Goal: Book appointment/travel/reservation

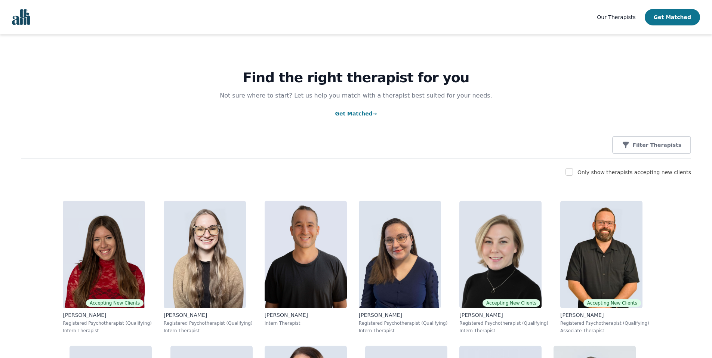
click at [696, 16] on button "Get Matched" at bounding box center [671, 17] width 55 height 16
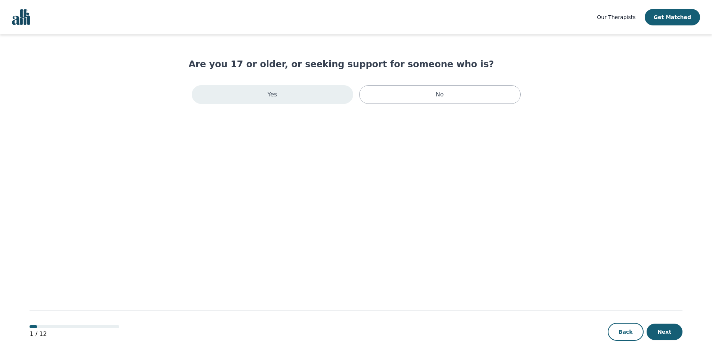
click at [281, 91] on div "Yes" at bounding box center [272, 94] width 161 height 19
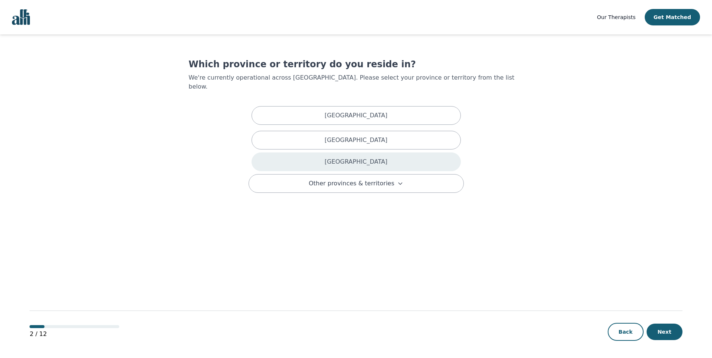
click at [349, 157] on p "Ontario" at bounding box center [355, 161] width 63 height 9
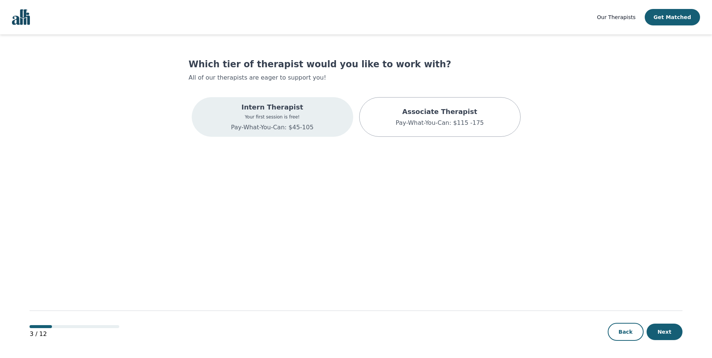
click at [315, 127] on div "Intern Therapist Your first session is free! Pay-What-You-Can: $45-105" at bounding box center [272, 117] width 161 height 40
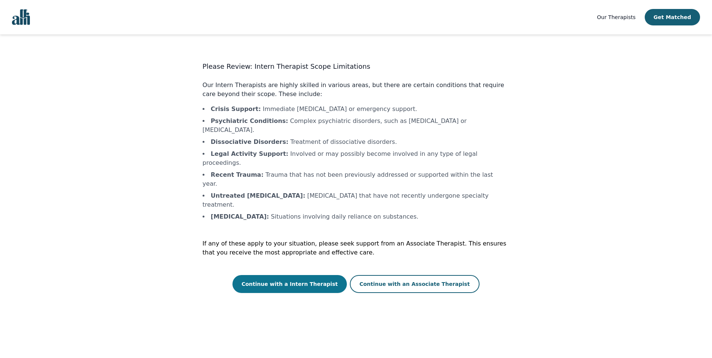
click at [325, 275] on button "Continue with a Intern Therapist" at bounding box center [289, 284] width 114 height 18
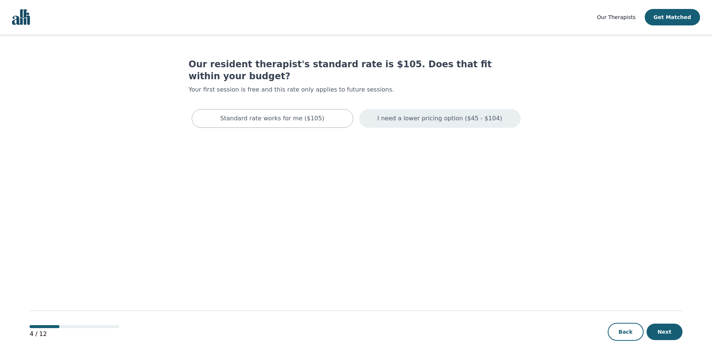
click at [415, 114] on p "I need a lower pricing option ($45 - $104)" at bounding box center [439, 118] width 125 height 9
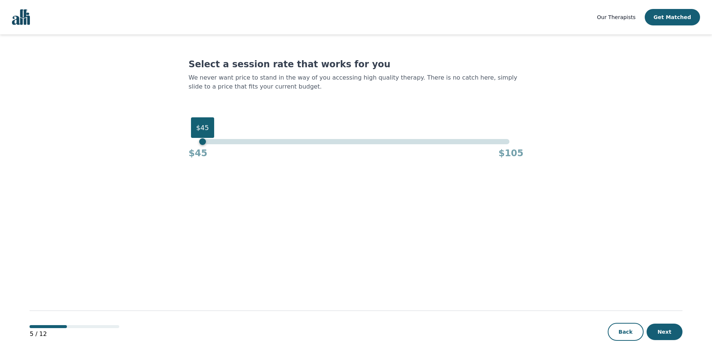
drag, startPoint x: 508, startPoint y: 142, endPoint x: 185, endPoint y: 143, distance: 323.5
click at [185, 143] on main "Select a session rate that works for you We never want price to stand in the wa…" at bounding box center [356, 196] width 652 height 324
click at [661, 334] on button "Next" at bounding box center [664, 331] width 36 height 16
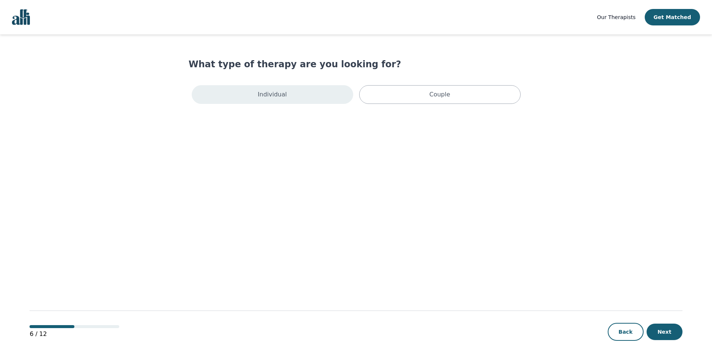
click at [329, 102] on div "Individual" at bounding box center [272, 94] width 161 height 19
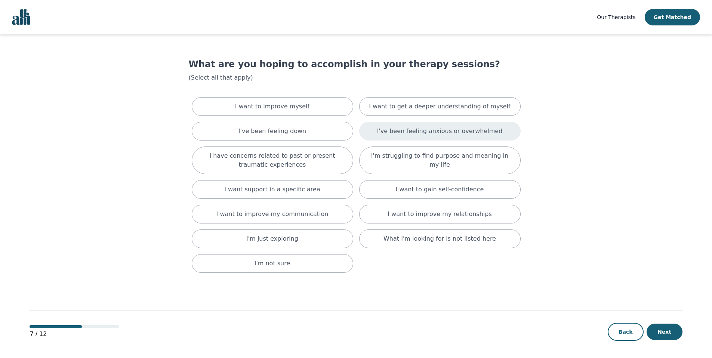
click at [417, 135] on p "I've been feeling anxious or overwhelmed" at bounding box center [440, 131] width 126 height 9
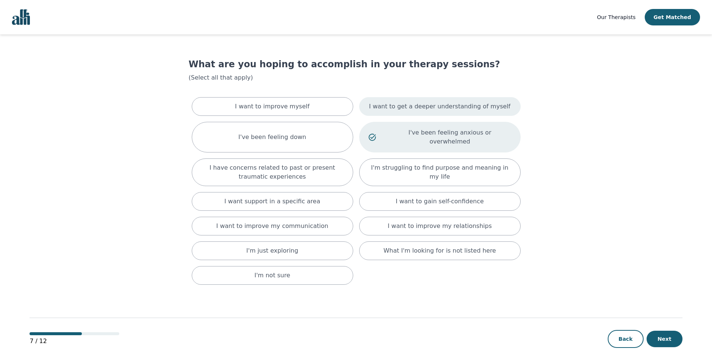
click at [445, 104] on p "I want to get a deeper understanding of myself" at bounding box center [439, 106] width 141 height 9
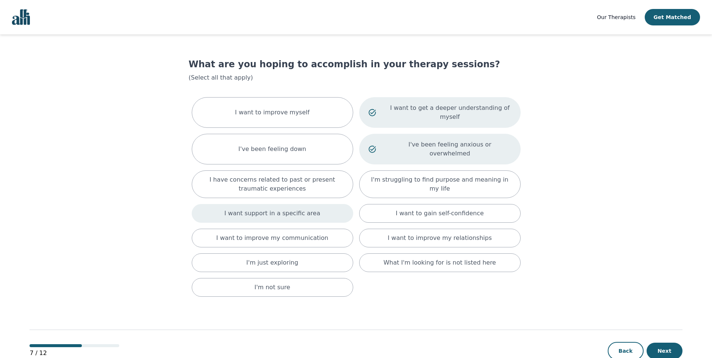
click at [306, 209] on p "I want support in a specific area" at bounding box center [272, 213] width 96 height 9
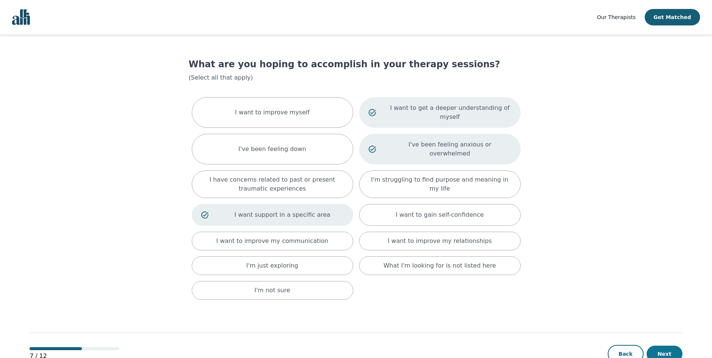
click at [662, 348] on button "Next" at bounding box center [664, 354] width 36 height 16
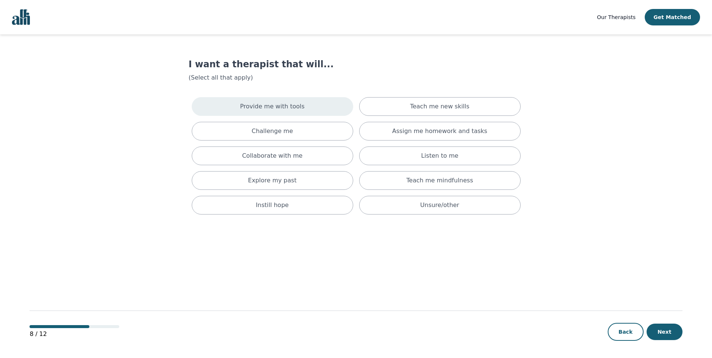
click at [281, 103] on p "Provide me with tools" at bounding box center [272, 106] width 65 height 9
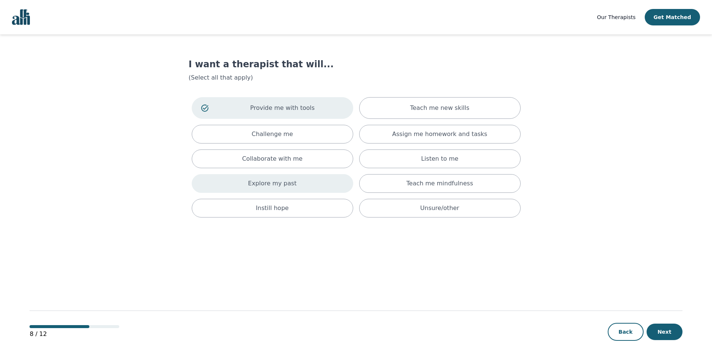
click at [321, 181] on div "Explore my past" at bounding box center [272, 183] width 161 height 19
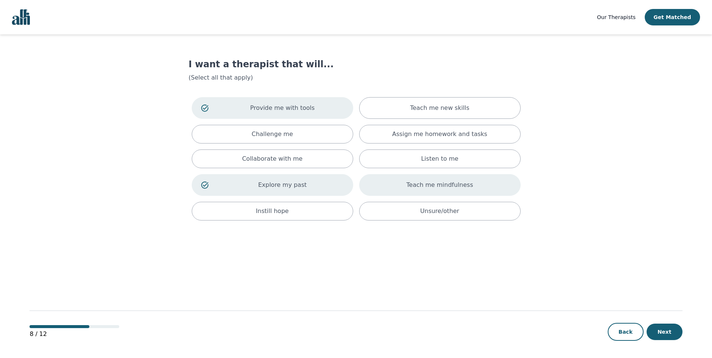
click at [398, 190] on div "Teach me mindfulness" at bounding box center [439, 185] width 161 height 22
click at [381, 112] on div "Teach me new skills" at bounding box center [439, 108] width 161 height 22
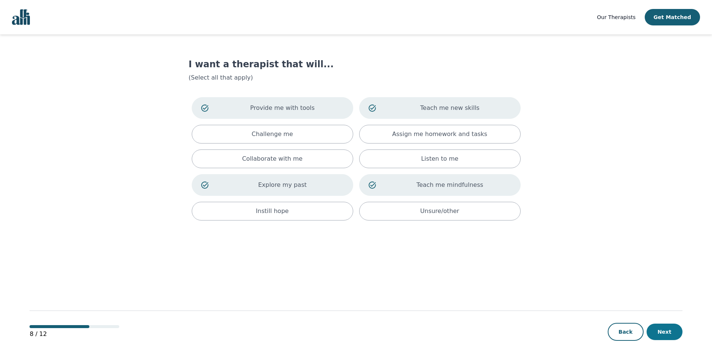
click at [657, 332] on button "Next" at bounding box center [664, 331] width 36 height 16
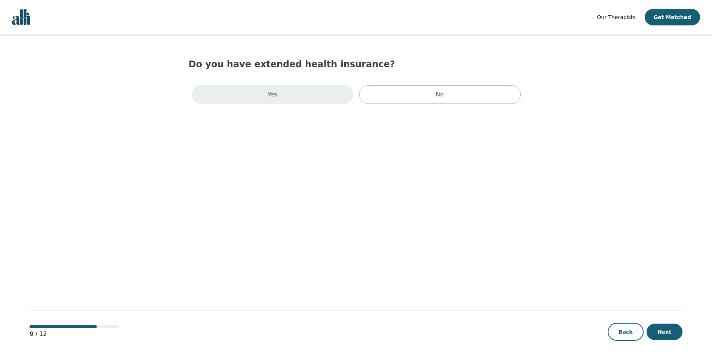
click at [319, 93] on div "Yes" at bounding box center [272, 94] width 161 height 19
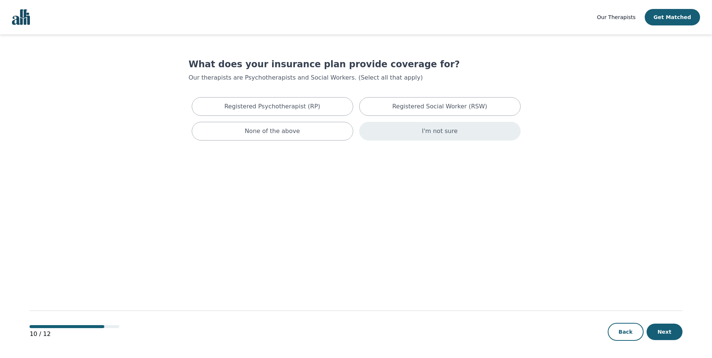
click at [402, 138] on div "I'm not sure" at bounding box center [439, 131] width 161 height 19
click at [669, 335] on button "Next" at bounding box center [664, 331] width 36 height 16
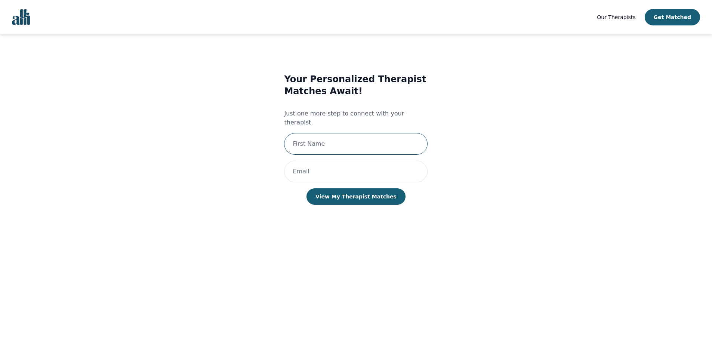
click at [384, 142] on input "text" at bounding box center [355, 144] width 143 height 22
click at [381, 135] on input "text" at bounding box center [355, 144] width 143 height 22
type input "Meera Mahadeo"
click at [383, 161] on input "email" at bounding box center [355, 172] width 143 height 22
type input "[EMAIL_ADDRESS][DOMAIN_NAME]"
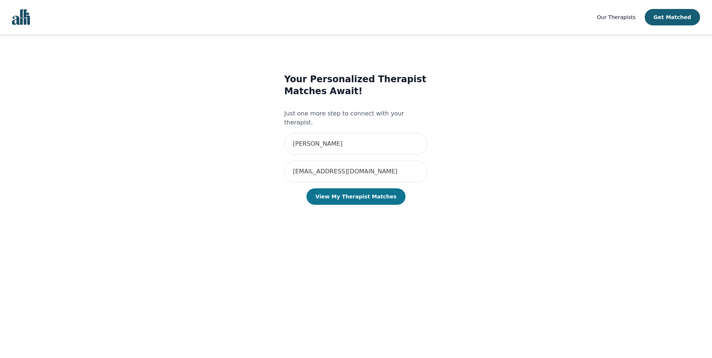
click at [388, 188] on button "View My Therapist Matches" at bounding box center [355, 196] width 99 height 16
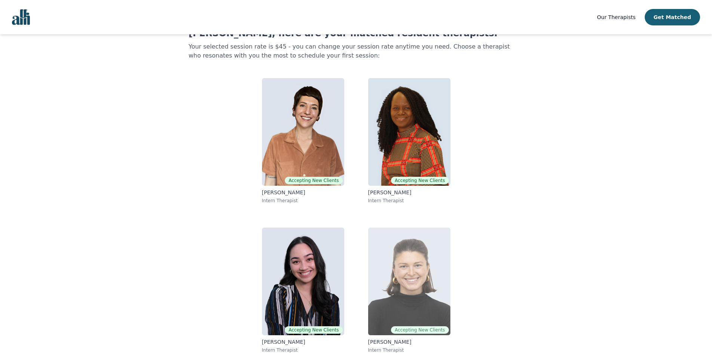
scroll to position [32, 0]
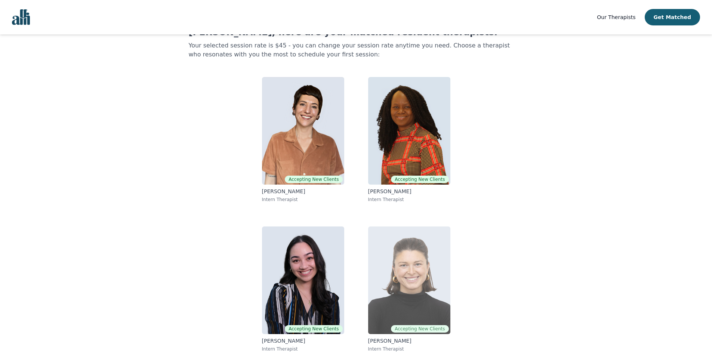
click at [432, 277] on img at bounding box center [409, 280] width 82 height 108
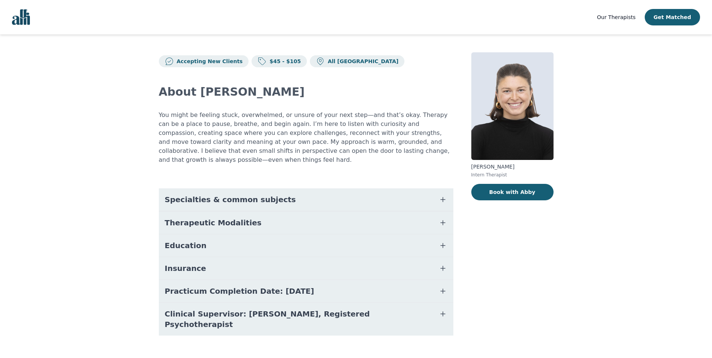
click at [377, 195] on button "Specialties & common subjects" at bounding box center [306, 199] width 294 height 22
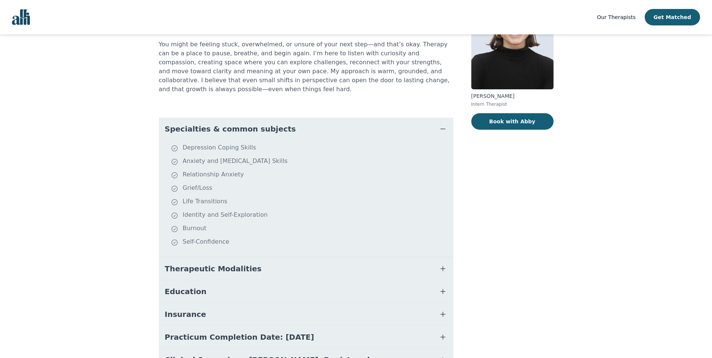
scroll to position [85, 0]
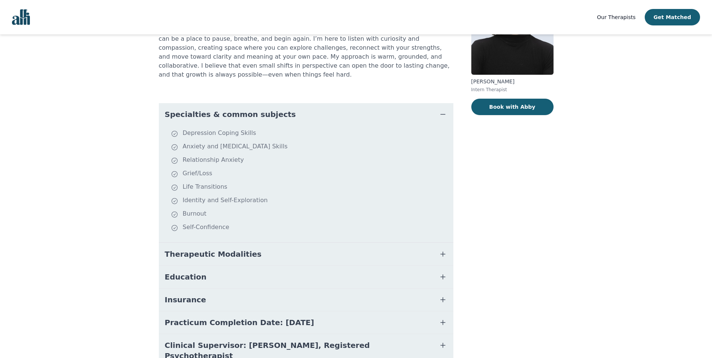
click at [242, 255] on span "Therapeutic Modalities" at bounding box center [213, 254] width 97 height 10
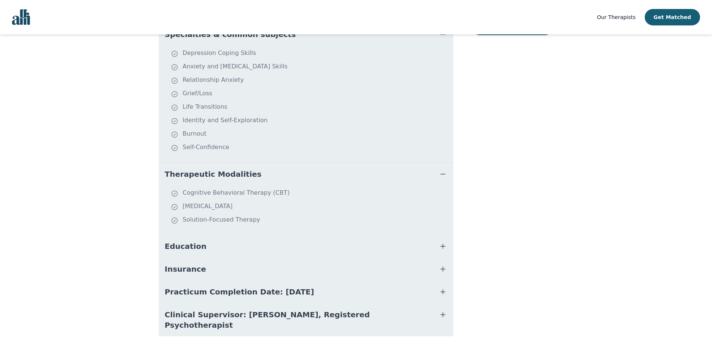
scroll to position [169, 0]
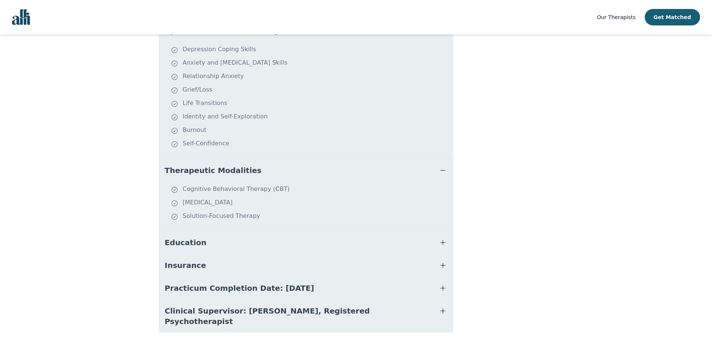
click at [365, 241] on button "Education" at bounding box center [306, 242] width 294 height 22
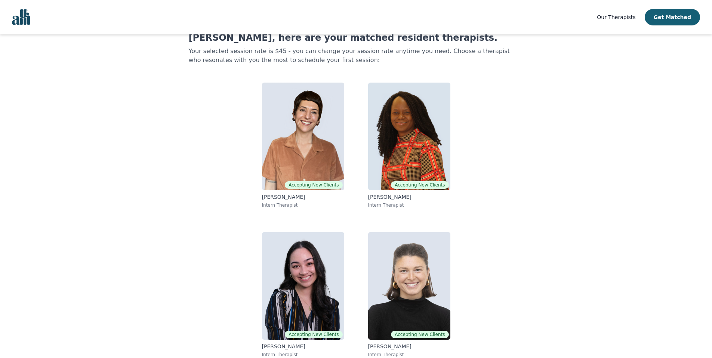
scroll to position [32, 0]
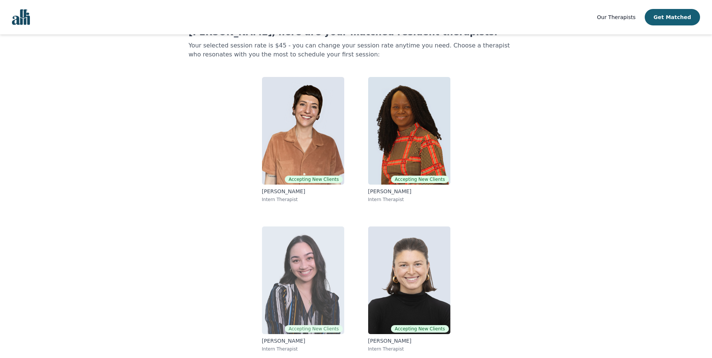
click at [314, 249] on img at bounding box center [303, 280] width 82 height 108
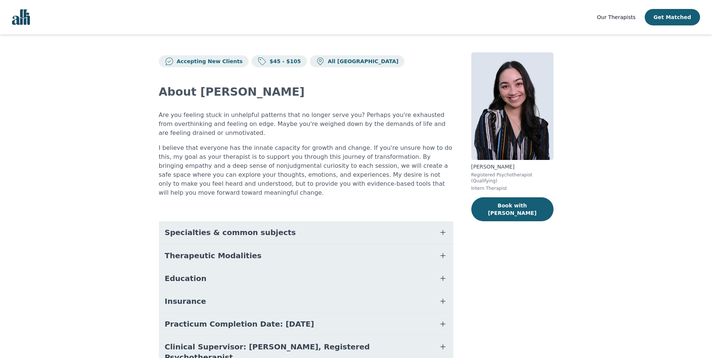
click at [287, 221] on button "Specialties & common subjects" at bounding box center [306, 232] width 294 height 22
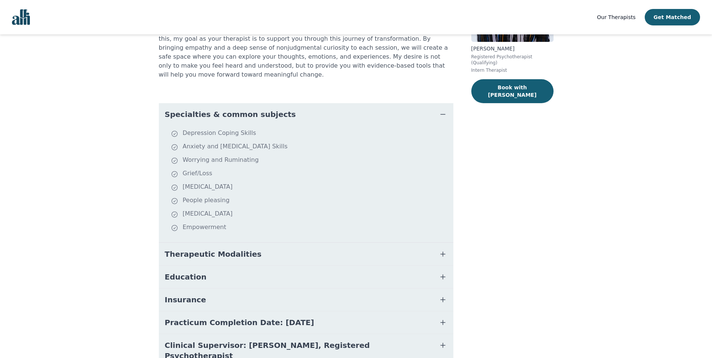
scroll to position [143, 0]
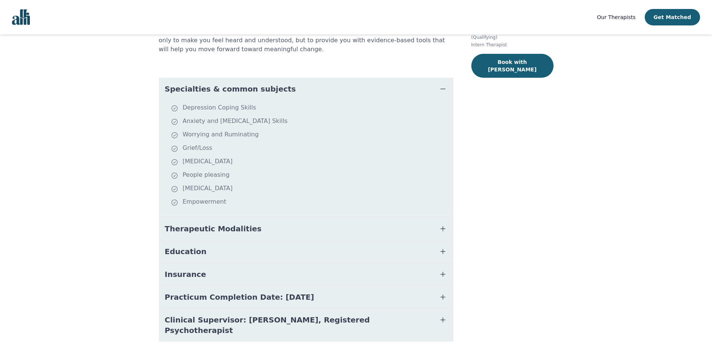
click at [297, 218] on button "Therapeutic Modalities" at bounding box center [306, 228] width 294 height 22
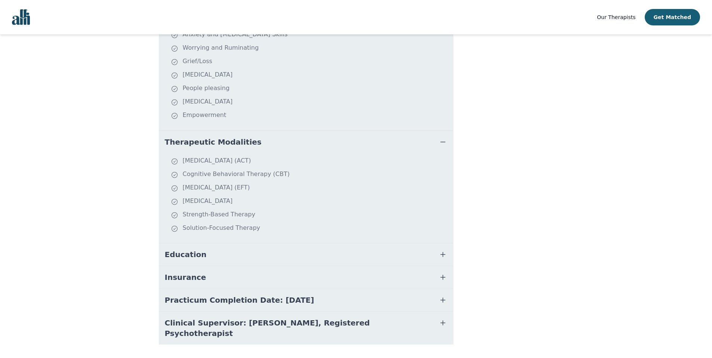
scroll to position [233, 0]
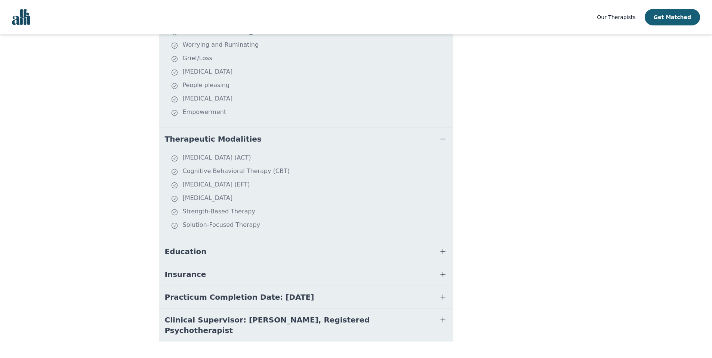
click at [251, 244] on button "Education" at bounding box center [306, 251] width 294 height 22
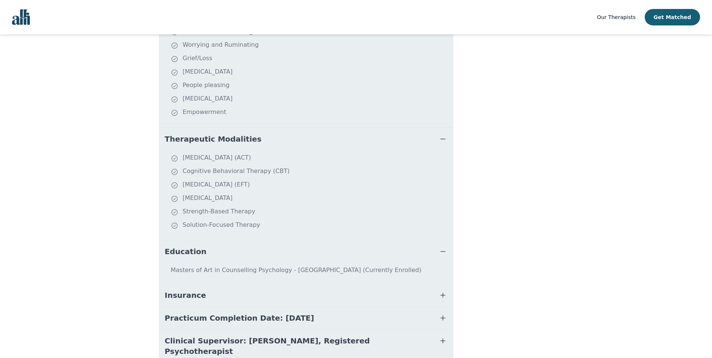
scroll to position [254, 0]
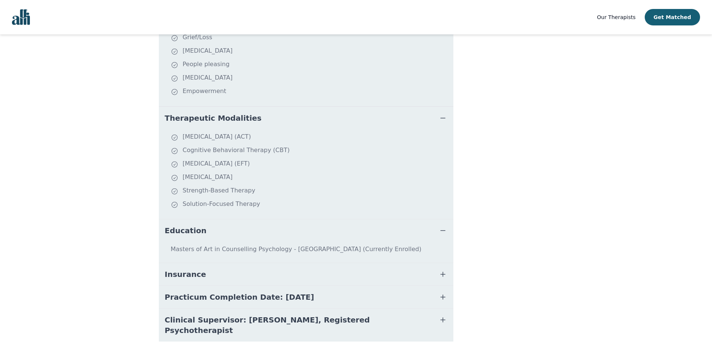
click at [306, 266] on button "Insurance" at bounding box center [306, 274] width 294 height 22
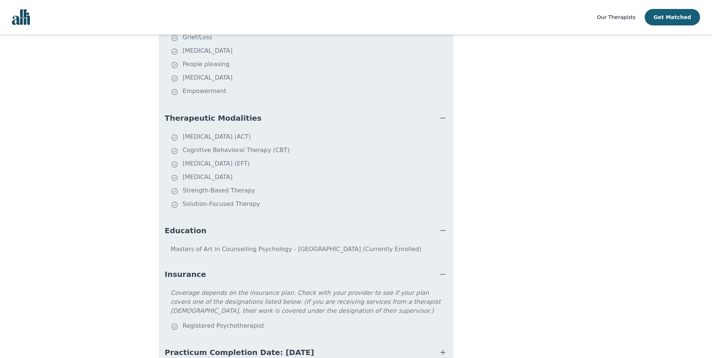
click at [306, 266] on button "Insurance" at bounding box center [306, 274] width 294 height 22
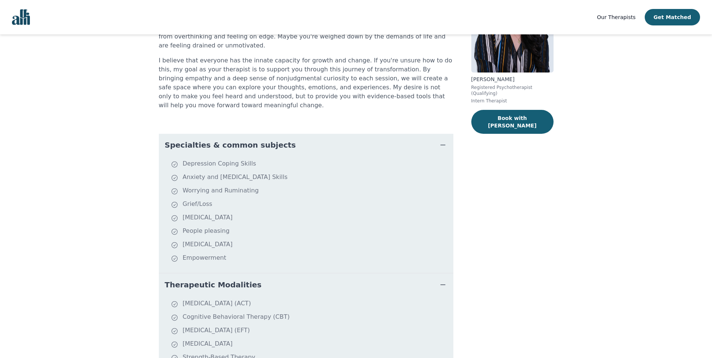
scroll to position [0, 0]
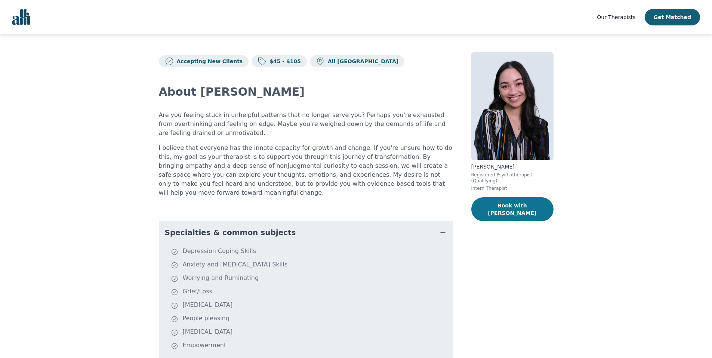
click at [530, 205] on button "Book with Angela" at bounding box center [512, 209] width 82 height 24
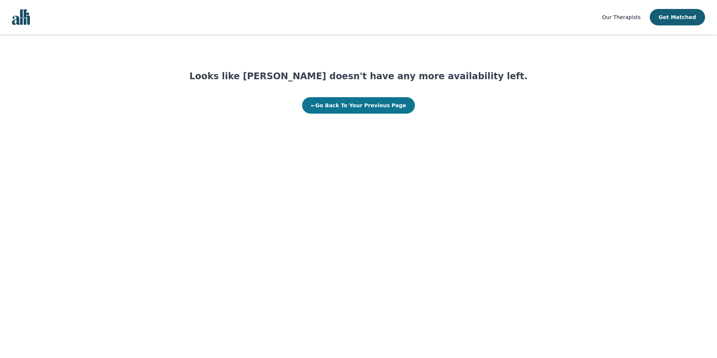
click at [370, 108] on button "← Go Back To Your Previous Page" at bounding box center [358, 105] width 113 height 16
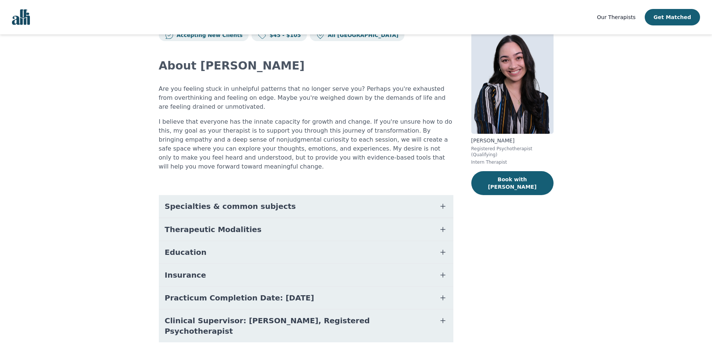
scroll to position [27, 0]
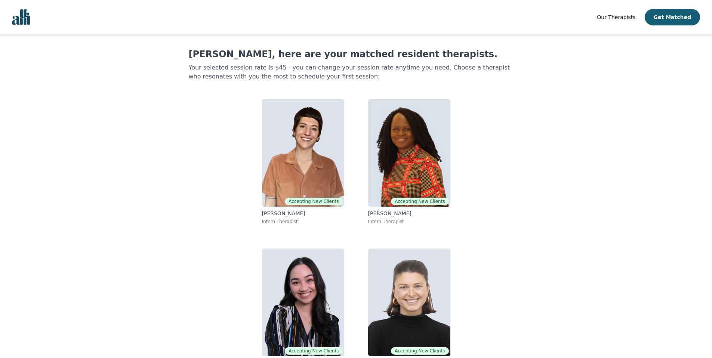
scroll to position [32, 0]
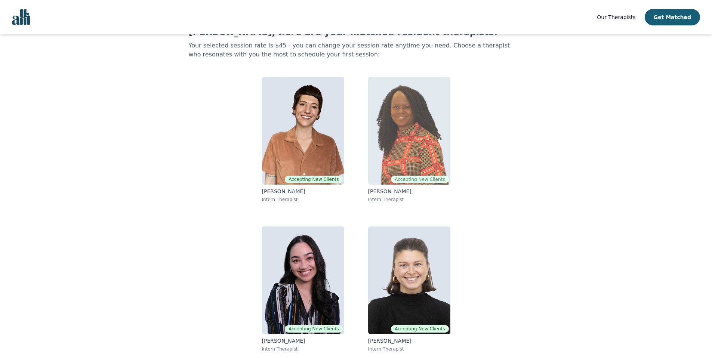
click at [412, 146] on img at bounding box center [409, 131] width 82 height 108
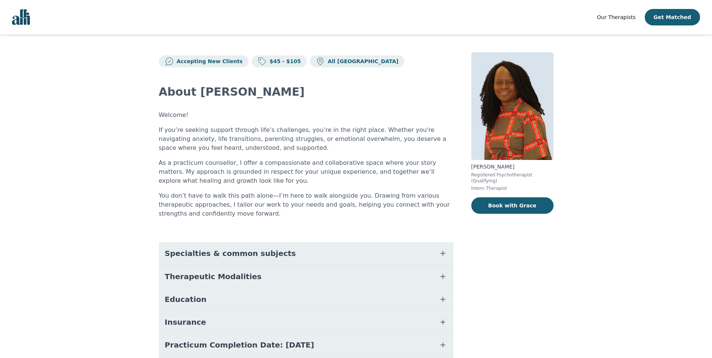
scroll to position [57, 0]
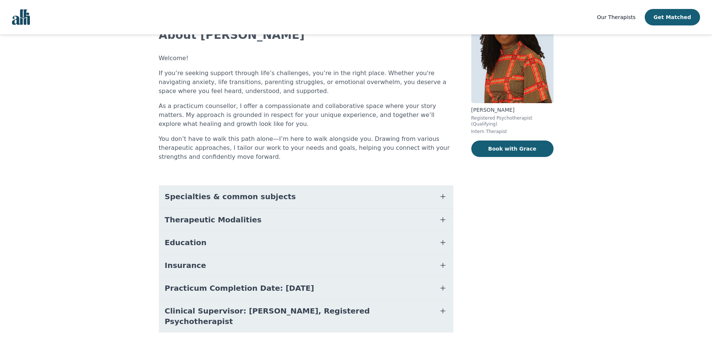
click at [226, 194] on span "Specialties & common subjects" at bounding box center [230, 196] width 131 height 10
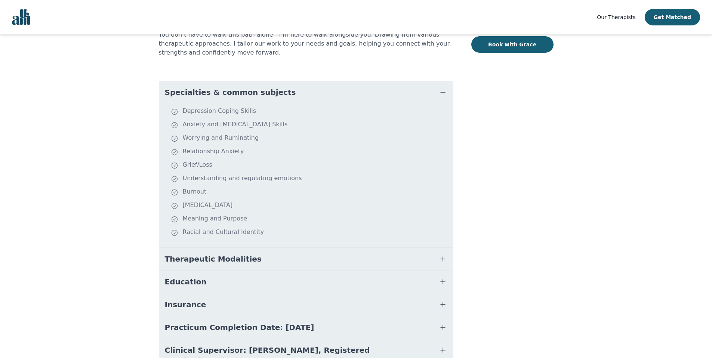
scroll to position [174, 0]
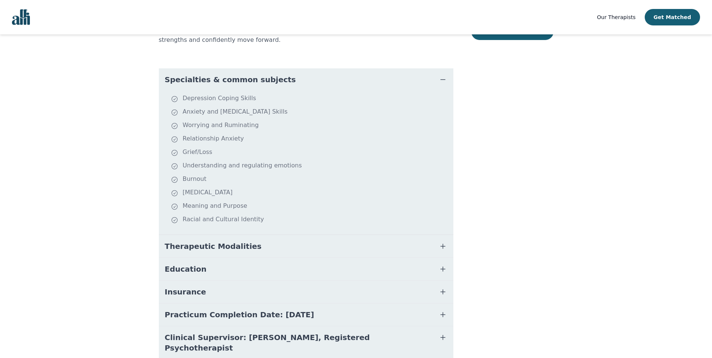
drag, startPoint x: 717, startPoint y: 214, endPoint x: 667, endPoint y: 296, distance: 95.7
click at [711, 289] on html "Our Therapists Get Matched Accepting New Clients $45 - $105 All Canada About Gr…" at bounding box center [356, 110] width 712 height 569
click at [244, 243] on button "Therapeutic Modalities" at bounding box center [306, 245] width 294 height 22
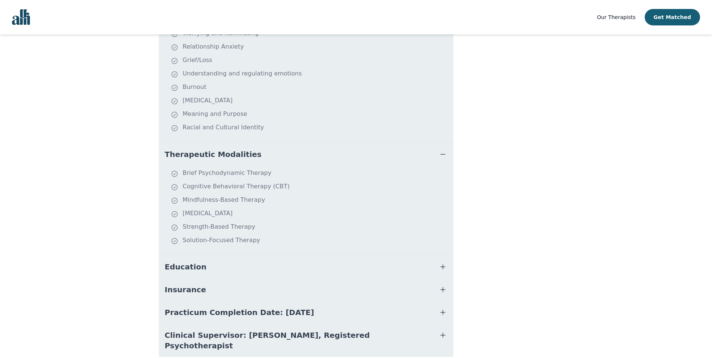
scroll to position [270, 0]
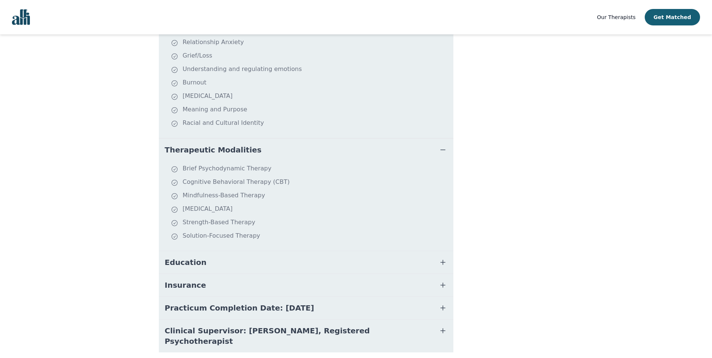
click at [270, 266] on button "Education" at bounding box center [306, 262] width 294 height 22
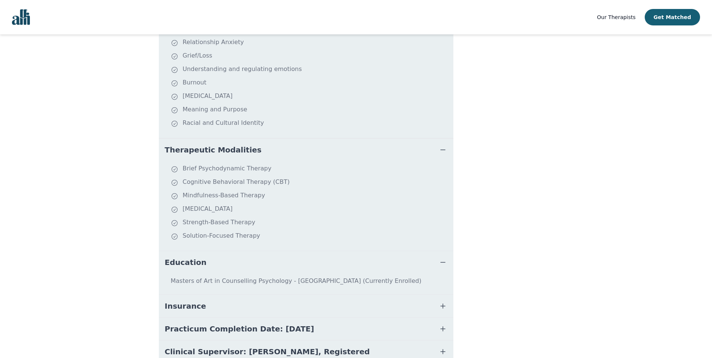
click at [270, 266] on button "Education" at bounding box center [306, 262] width 294 height 22
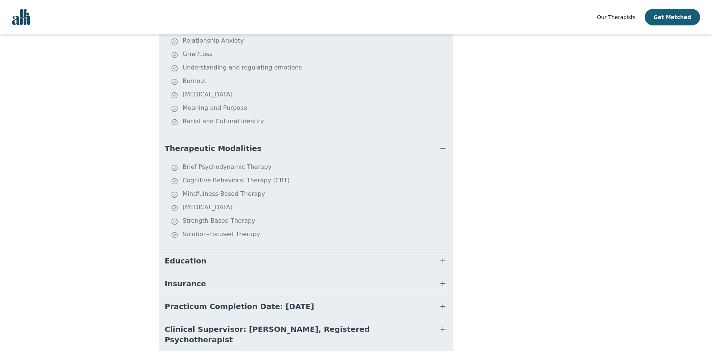
scroll to position [290, 0]
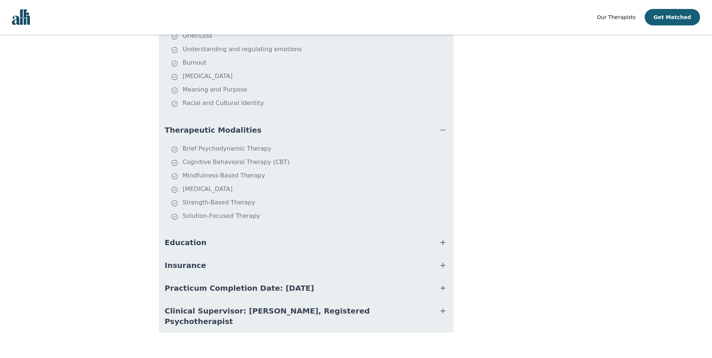
click at [251, 295] on button "Practicum Completion Date: 2025-12-19" at bounding box center [306, 288] width 294 height 22
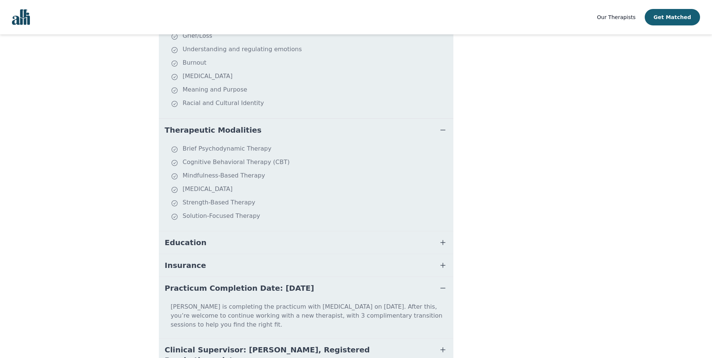
click at [251, 295] on button "Practicum Completion Date: 2025-12-19" at bounding box center [306, 288] width 294 height 22
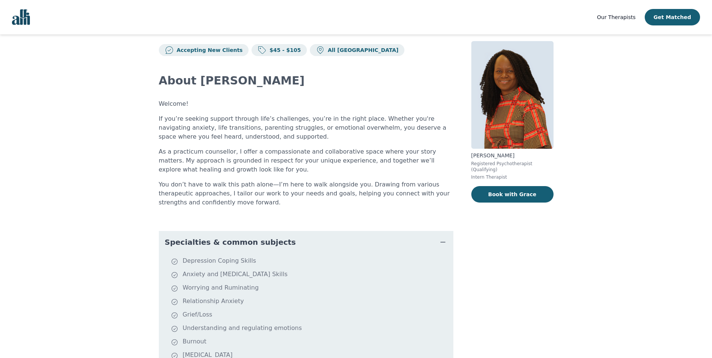
scroll to position [10, 0]
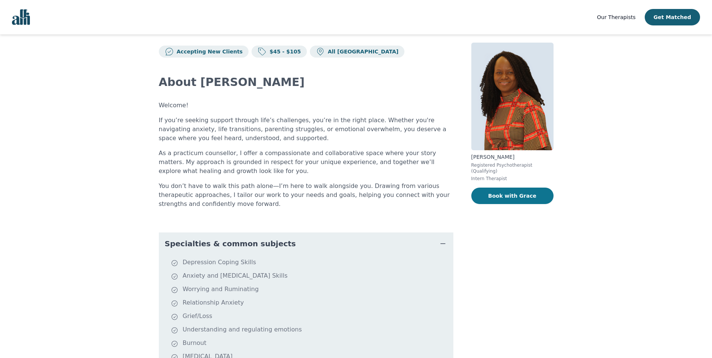
click at [530, 191] on button "Book with Grace" at bounding box center [512, 196] width 82 height 16
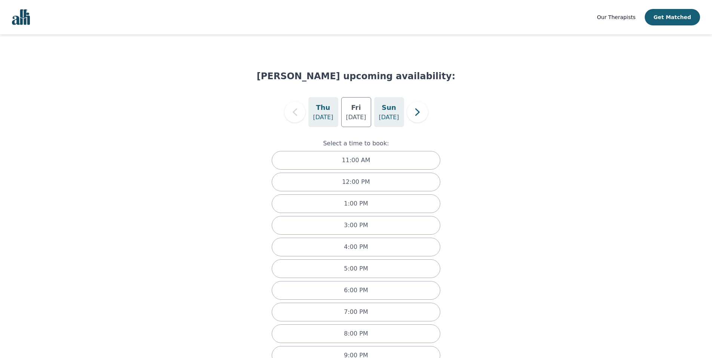
click at [397, 117] on p "Aug 24" at bounding box center [388, 117] width 20 height 9
click at [335, 115] on div "Thu Aug 21" at bounding box center [326, 112] width 30 height 30
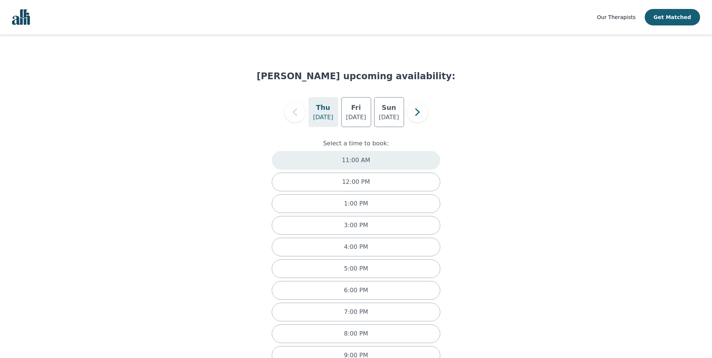
click at [385, 157] on div "11:00 AM" at bounding box center [356, 160] width 169 height 19
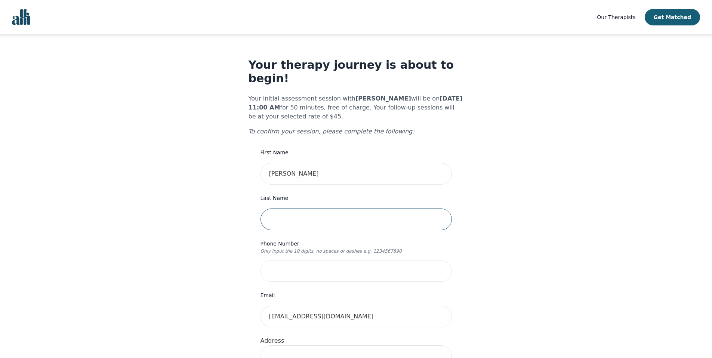
click at [367, 210] on input "text" at bounding box center [355, 219] width 191 height 22
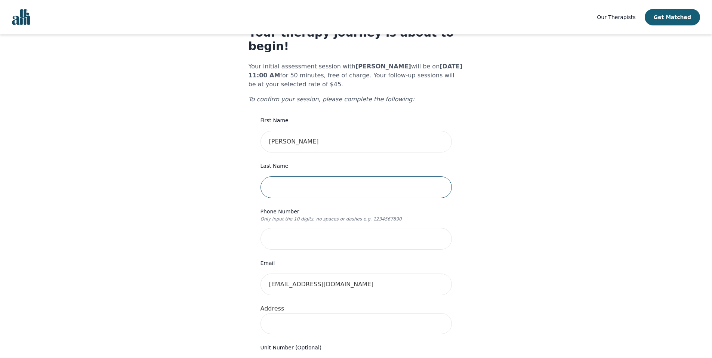
drag, startPoint x: 717, startPoint y: 131, endPoint x: 717, endPoint y: 140, distance: 9.3
click at [711, 140] on html "Our Therapists Get Matched Your therapy journey is about to begin! Your initial…" at bounding box center [356, 320] width 712 height 704
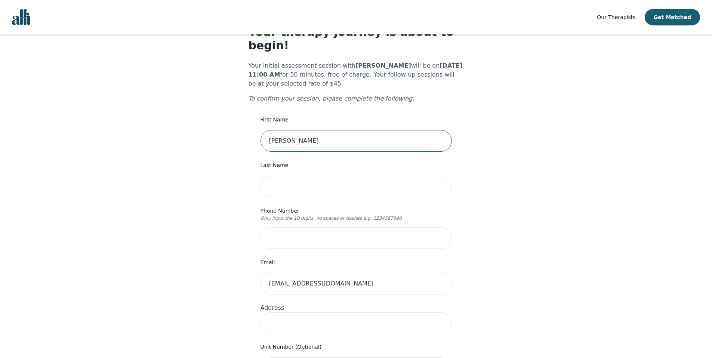
drag, startPoint x: 345, startPoint y: 126, endPoint x: 297, endPoint y: 124, distance: 47.8
click at [297, 130] on input "Meera Mahadeo" at bounding box center [355, 141] width 191 height 22
type input "Meera"
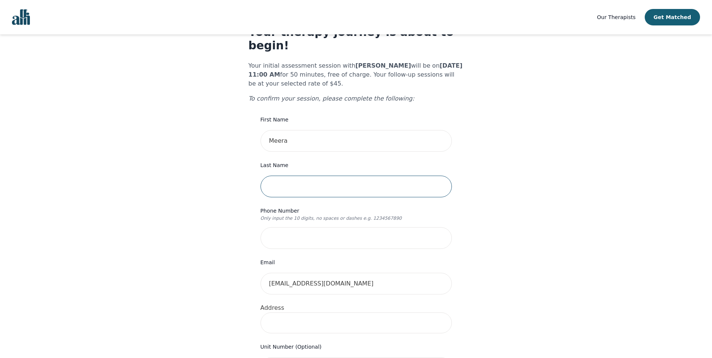
click at [280, 176] on input "text" at bounding box center [355, 187] width 191 height 22
type input "[PERSON_NAME]"
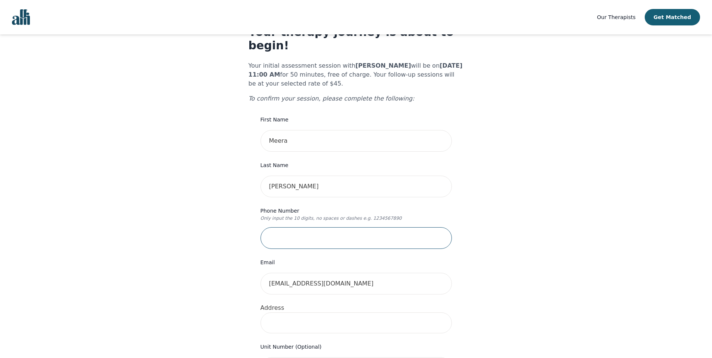
click at [280, 227] on input "tel" at bounding box center [355, 238] width 191 height 22
type input "4168037698"
click at [551, 278] on div "Your therapy journey is about to begin! Your initial assessment session with Gr…" at bounding box center [356, 336] width 694 height 670
click at [381, 312] on input at bounding box center [355, 322] width 191 height 21
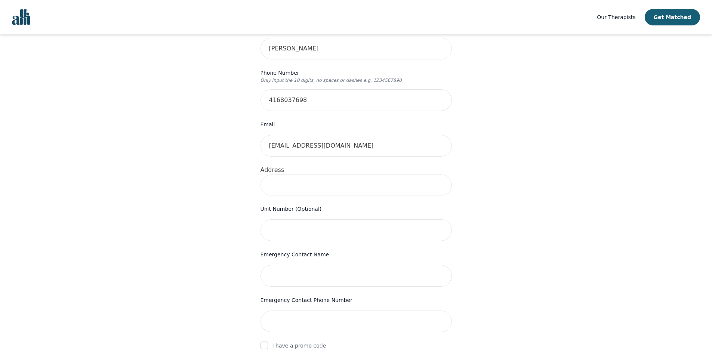
scroll to position [180, 0]
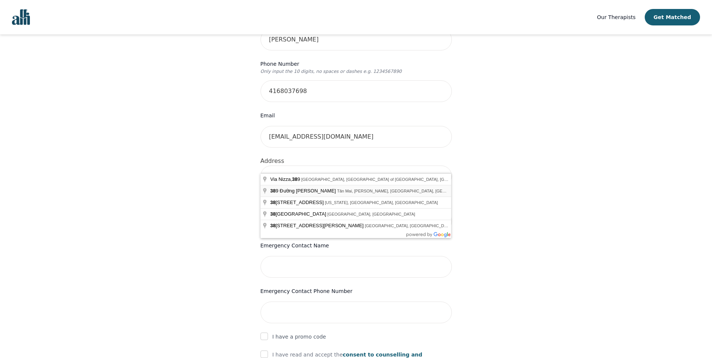
type input "[STREET_ADDRESS]"
type input "#1606"
click at [338, 169] on input "[STREET_ADDRESS]" at bounding box center [355, 175] width 191 height 21
click at [268, 165] on input "[STREET_ADDRESS]" at bounding box center [355, 175] width 191 height 21
type input "[STREET_ADDRESS]"
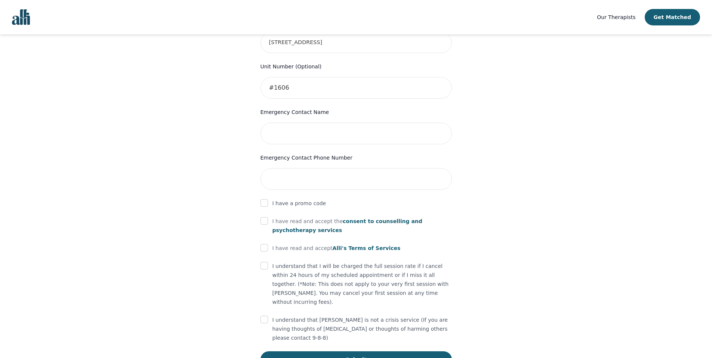
scroll to position [315, 0]
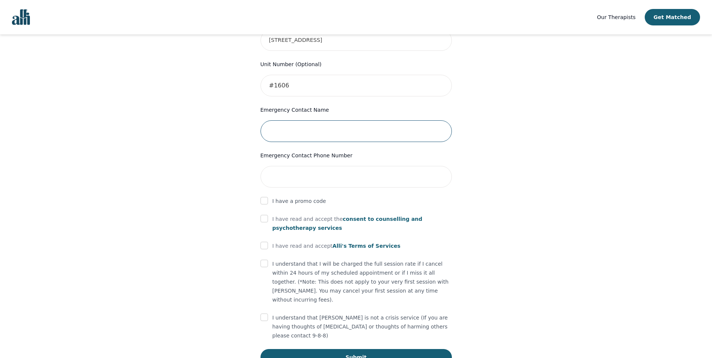
click at [411, 120] on input "text" at bounding box center [355, 131] width 191 height 22
type input "[PERSON_NAME]"
click at [368, 166] on input "tel" at bounding box center [355, 177] width 191 height 22
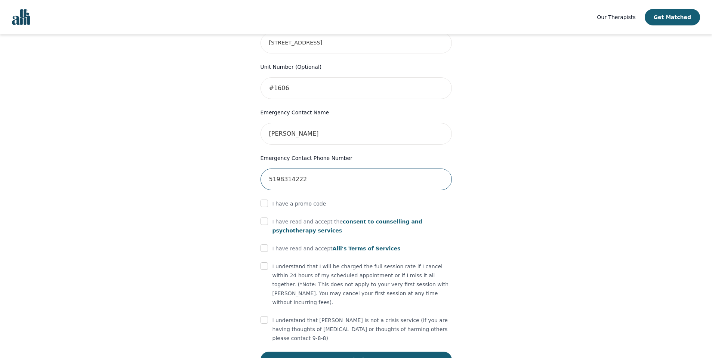
scroll to position [307, 0]
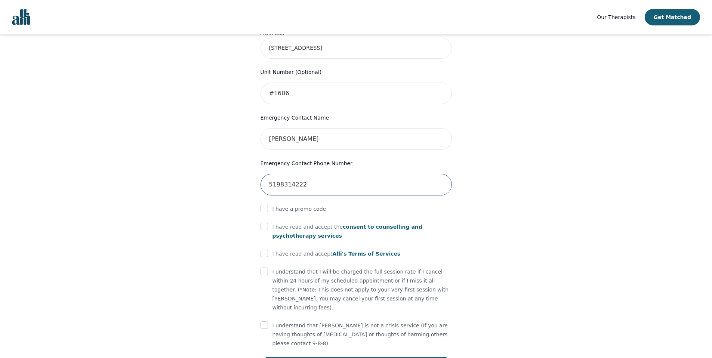
type input "5198314222"
click at [266, 223] on input "checkbox" at bounding box center [263, 226] width 7 height 7
checkbox input "true"
click at [265, 250] on input "checkbox" at bounding box center [263, 253] width 7 height 7
checkbox input "true"
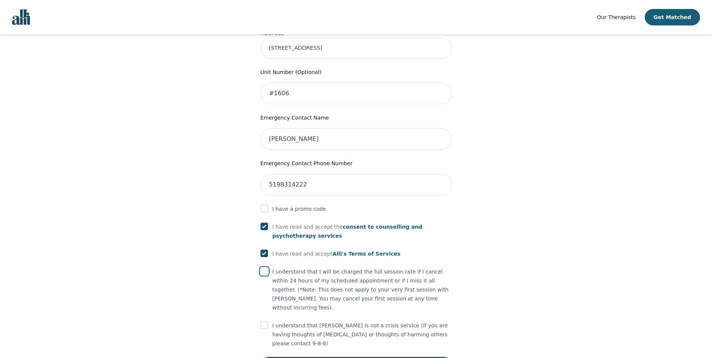
click at [264, 267] on input "checkbox" at bounding box center [263, 270] width 7 height 7
checkbox input "true"
click at [263, 321] on input "checkbox" at bounding box center [263, 324] width 7 height 7
checkbox input "true"
click at [311, 357] on button "Submit" at bounding box center [355, 365] width 191 height 16
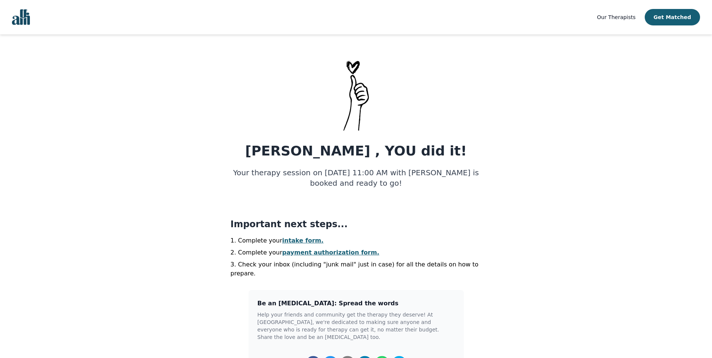
click at [283, 241] on link "intake form." at bounding box center [302, 240] width 41 height 7
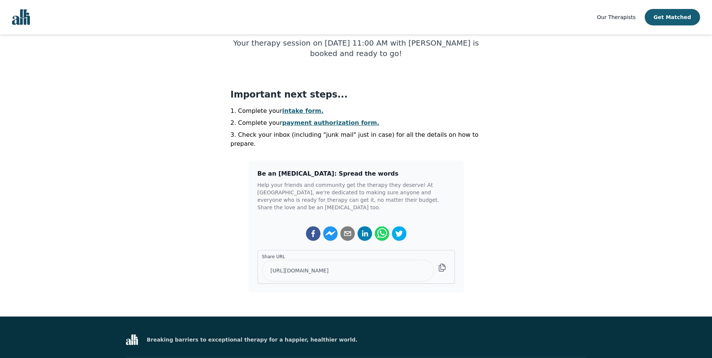
scroll to position [142, 0]
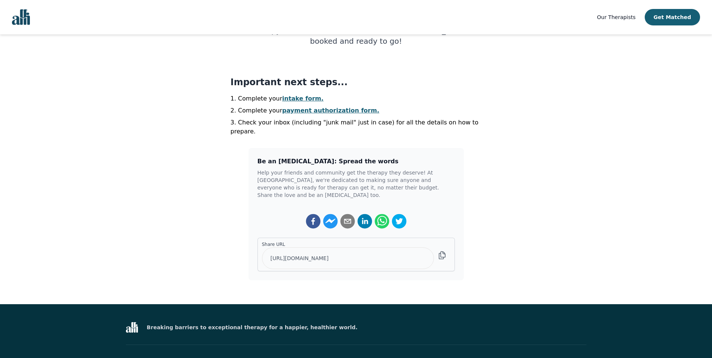
click at [293, 114] on link "payment authorization form." at bounding box center [330, 110] width 97 height 7
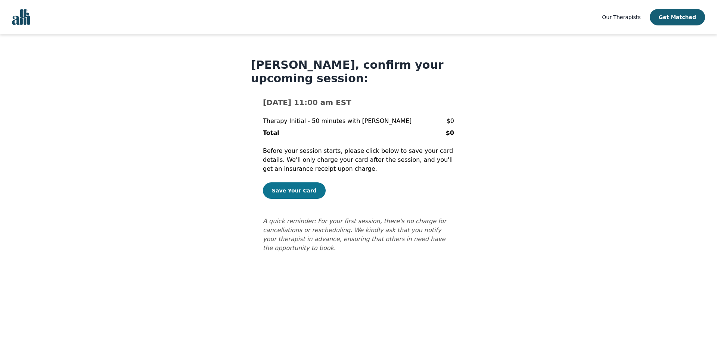
click at [300, 189] on button "Save Your Card" at bounding box center [294, 190] width 63 height 16
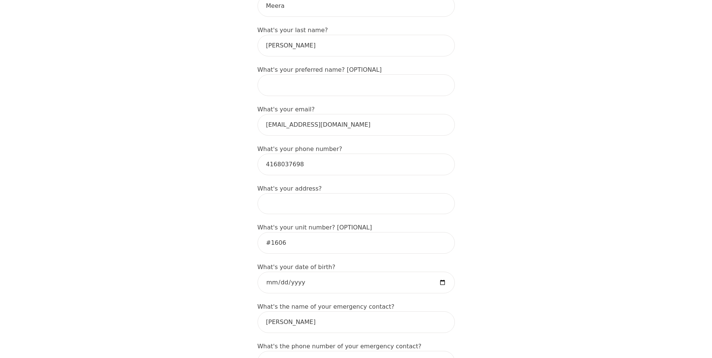
scroll to position [159, 0]
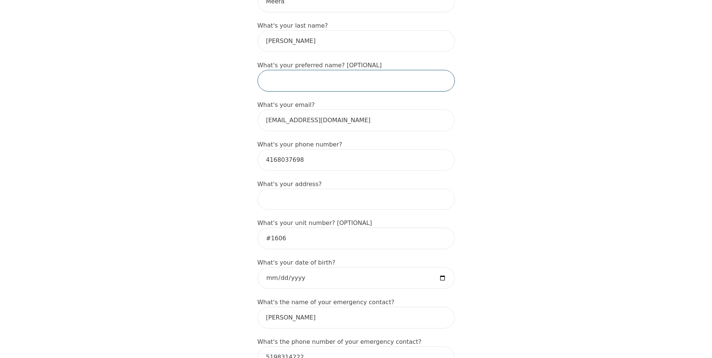
click at [347, 77] on input "text" at bounding box center [355, 81] width 197 height 22
type input "m"
type input "Meera"
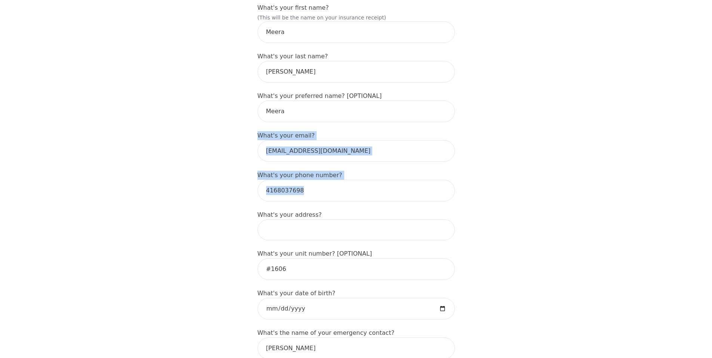
scroll to position [119, 0]
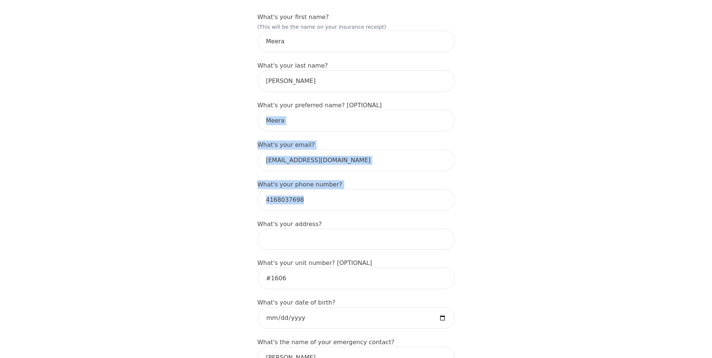
drag, startPoint x: 717, startPoint y: 147, endPoint x: 715, endPoint y: 124, distance: 22.5
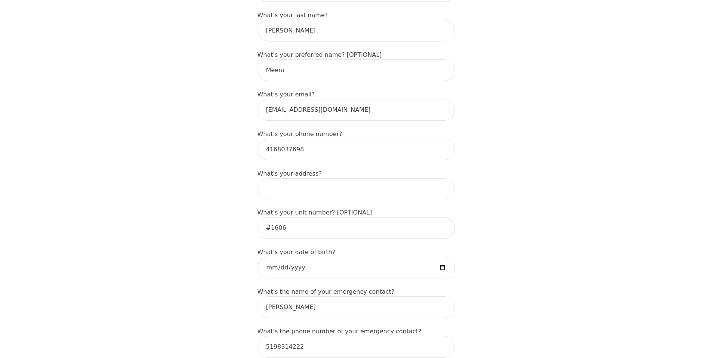
scroll to position [172, 0]
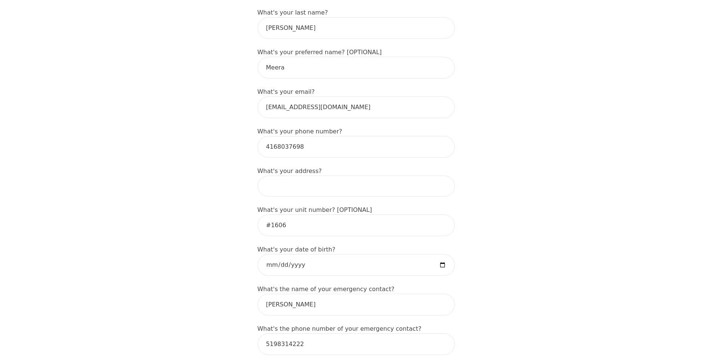
click at [353, 189] on input at bounding box center [355, 186] width 197 height 21
type input "[STREET_ADDRESS]"
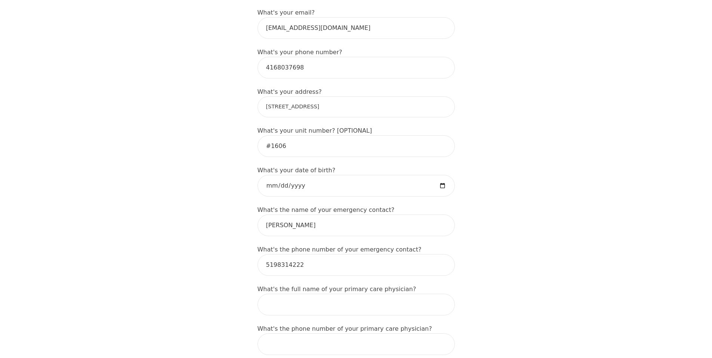
scroll to position [255, 0]
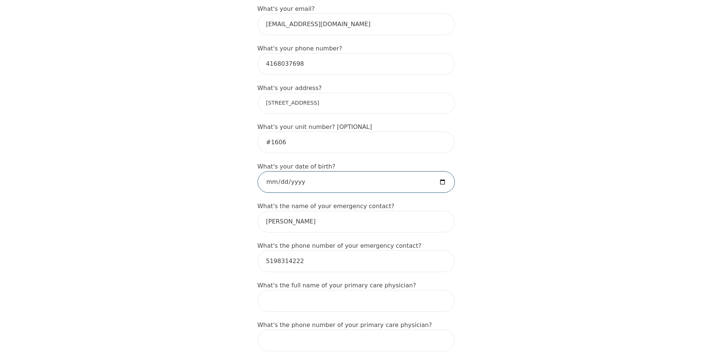
click at [440, 182] on input "date" at bounding box center [355, 182] width 197 height 22
type input "[DATE]"
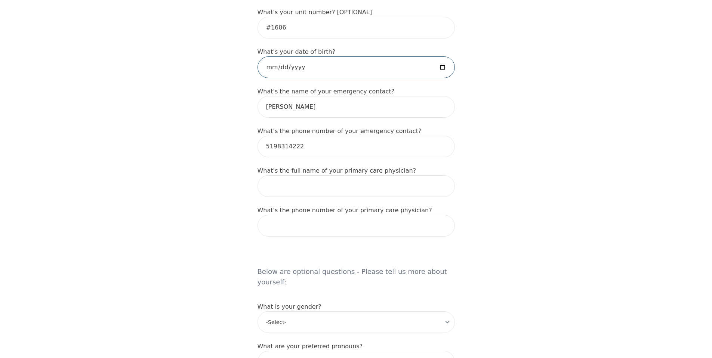
scroll to position [375, 0]
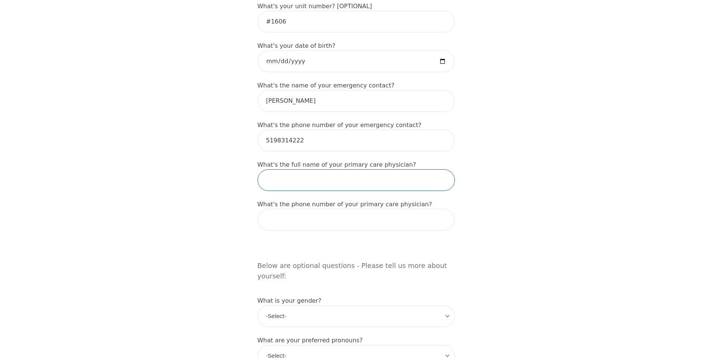
click at [332, 173] on input "text" at bounding box center [355, 180] width 197 height 22
type input "[PERSON_NAME]"
click at [282, 227] on input "tel" at bounding box center [355, 220] width 197 height 22
paste input "[PHONE_NUMBER]"
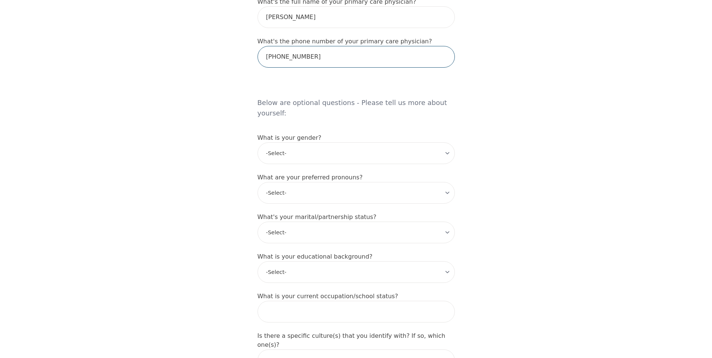
scroll to position [554, 0]
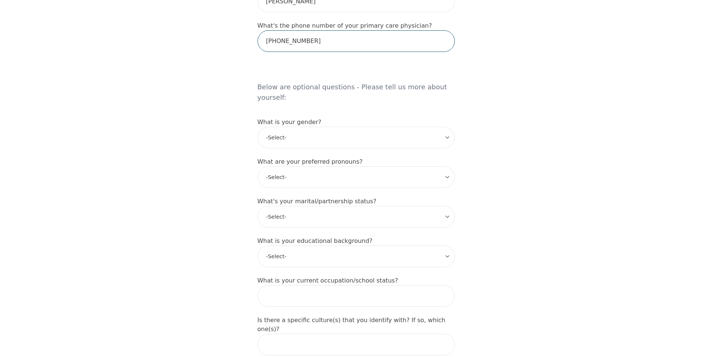
type input "[PHONE_NUMBER]"
click at [279, 127] on select "-Select- [DEMOGRAPHIC_DATA] [DEMOGRAPHIC_DATA] [DEMOGRAPHIC_DATA] [DEMOGRAPHIC_…" at bounding box center [355, 138] width 197 height 22
select select "[DEMOGRAPHIC_DATA]"
click at [348, 170] on select "-Select- he/him she/her they/them ze/zir xe/xem ey/em ve/ver tey/ter e/e per/pe…" at bounding box center [355, 177] width 197 height 22
select select "she/her"
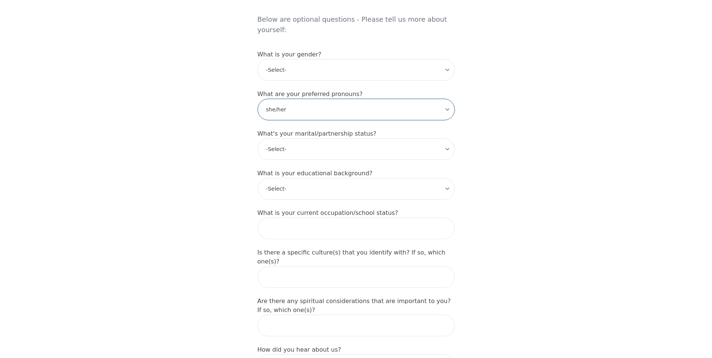
drag, startPoint x: 717, startPoint y: 200, endPoint x: 713, endPoint y: 226, distance: 26.0
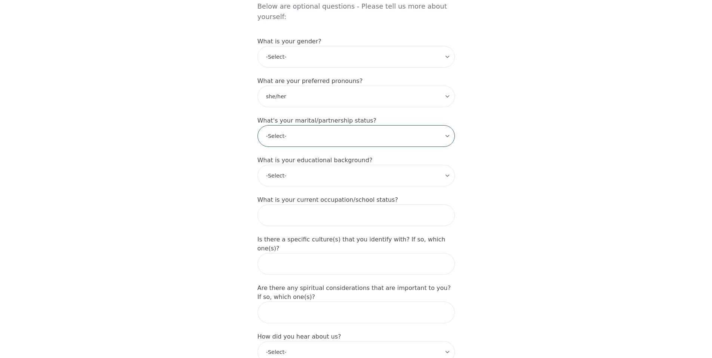
click at [285, 125] on select "-Select- Single Partnered Married Common Law Widowed Separated Divorced" at bounding box center [355, 136] width 197 height 22
select select "Partnered"
click at [322, 167] on select "-Select- Less than high school High school Associate degree Bachelor degree Mas…" at bounding box center [355, 176] width 197 height 22
select select "Professional degree"
click at [319, 207] on input "text" at bounding box center [355, 215] width 197 height 22
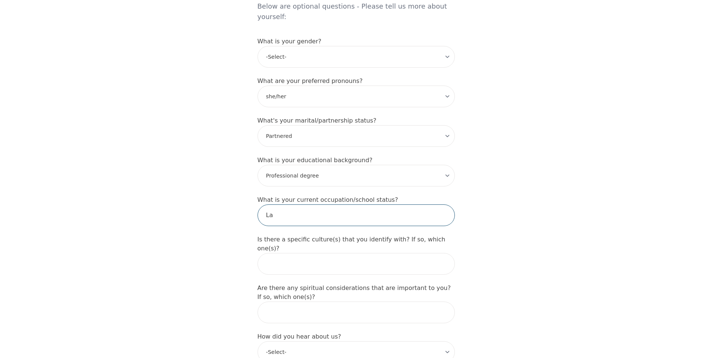
type input "L"
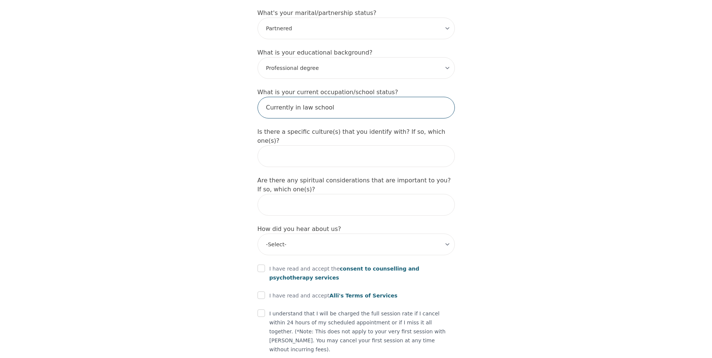
scroll to position [745, 0]
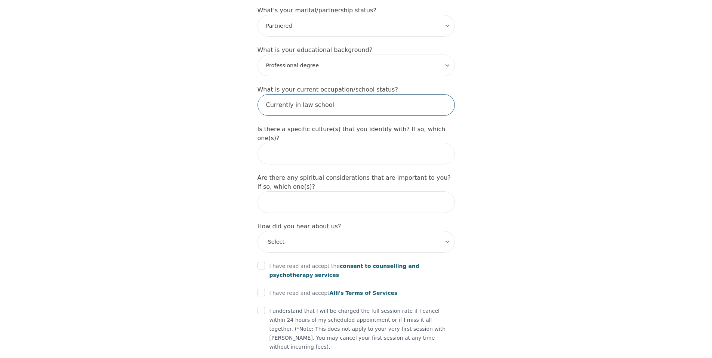
type input "Currently in law school"
click at [413, 143] on input "text" at bounding box center [355, 154] width 197 height 22
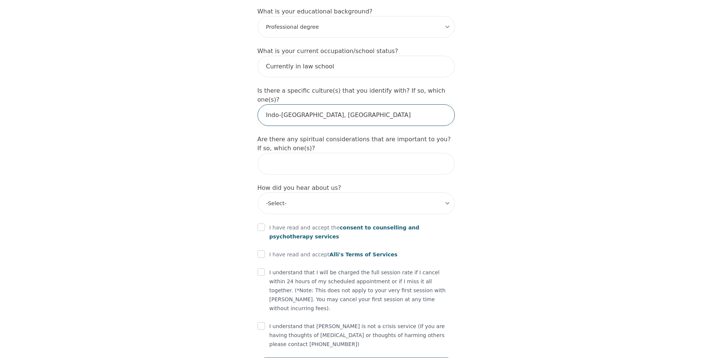
scroll to position [792, 0]
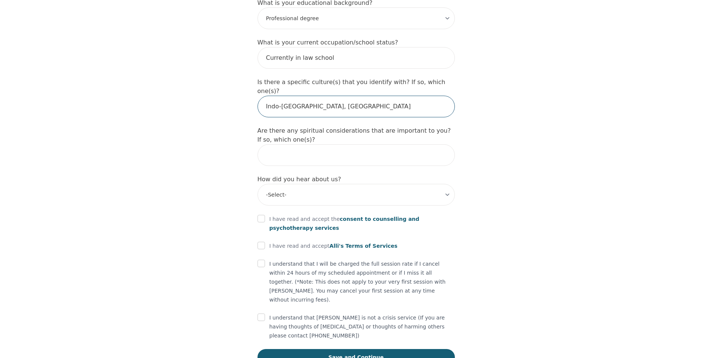
type input "Indo-[GEOGRAPHIC_DATA], [GEOGRAPHIC_DATA]"
click at [361, 184] on select "-Select- Physician/Specialist Friend Facebook Instagram Google Search Google Ad…" at bounding box center [355, 195] width 197 height 22
select select "Instagram"
click at [261, 215] on input "checkbox" at bounding box center [260, 218] width 7 height 7
checkbox input "true"
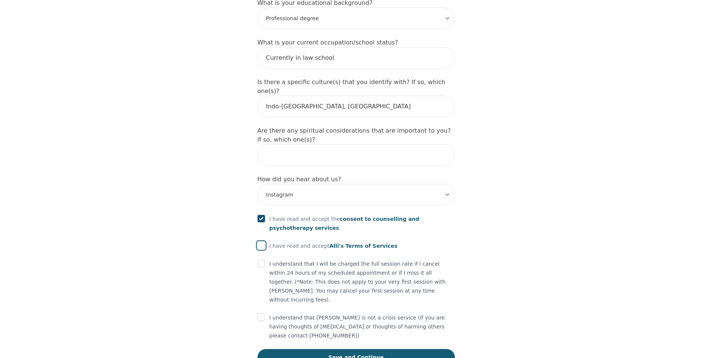
click at [264, 242] on input "checkbox" at bounding box center [260, 245] width 7 height 7
checkbox input "true"
click at [262, 260] on input "checkbox" at bounding box center [260, 263] width 7 height 7
checkbox input "true"
click at [261, 313] on input "checkbox" at bounding box center [260, 316] width 7 height 7
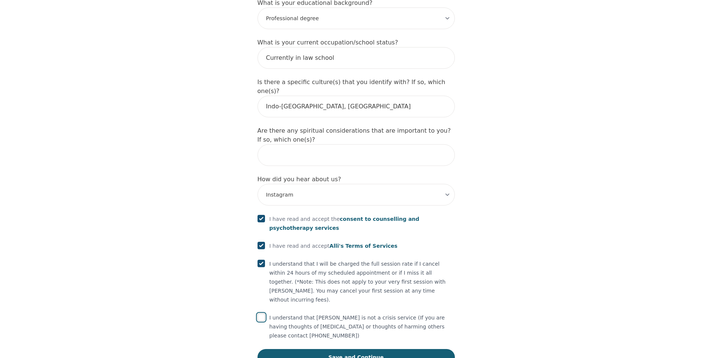
checkbox input "true"
click at [319, 349] on button "Save and Continue" at bounding box center [355, 357] width 197 height 16
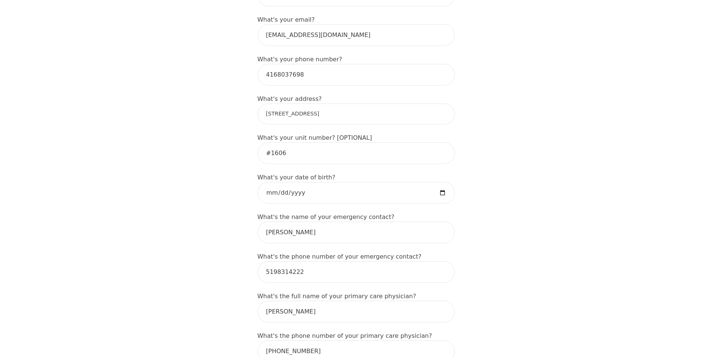
scroll to position [229, 0]
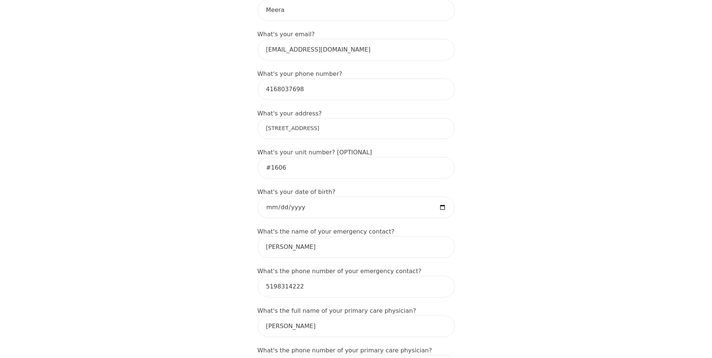
click at [371, 132] on input "[STREET_ADDRESS]" at bounding box center [355, 128] width 197 height 21
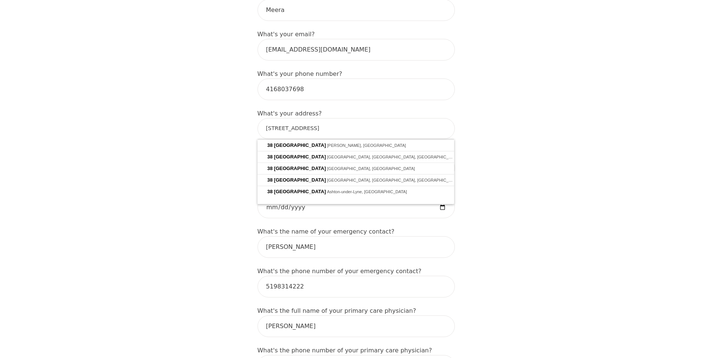
click at [266, 129] on input "[STREET_ADDRESS]" at bounding box center [355, 128] width 197 height 21
type input "[STREET_ADDRESS]"
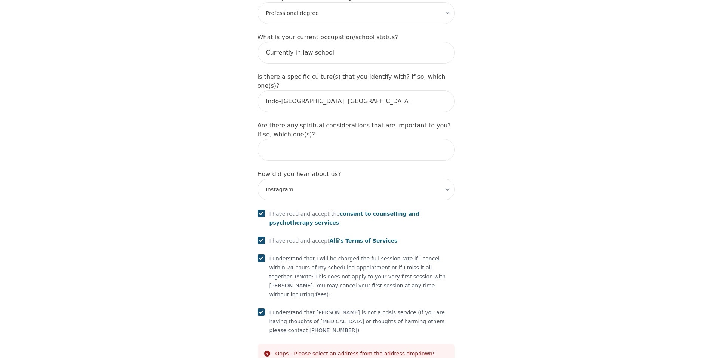
scroll to position [820, 0]
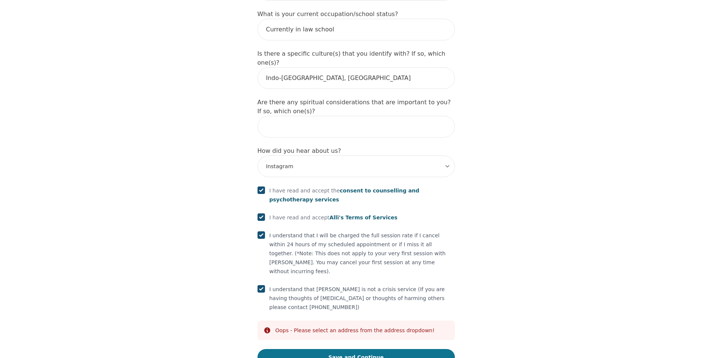
click at [405, 349] on button "Save and Continue" at bounding box center [355, 357] width 197 height 16
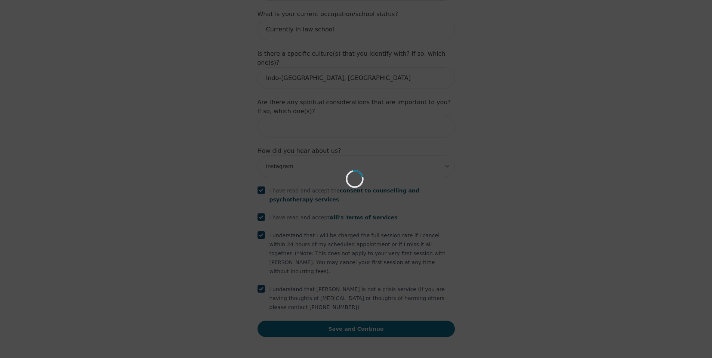
scroll to position [792, 0]
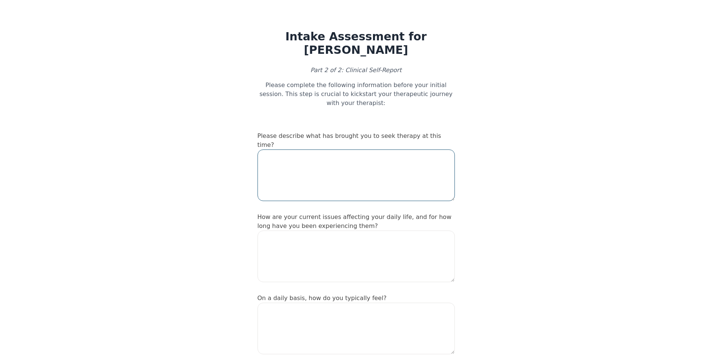
click at [337, 156] on textarea at bounding box center [355, 175] width 197 height 52
type textarea "i"
type textarea "A"
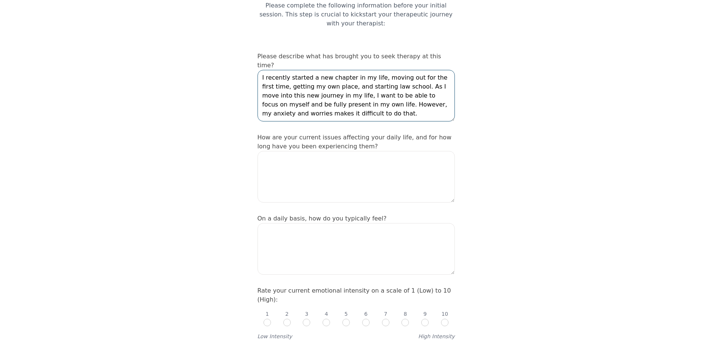
scroll to position [85, 0]
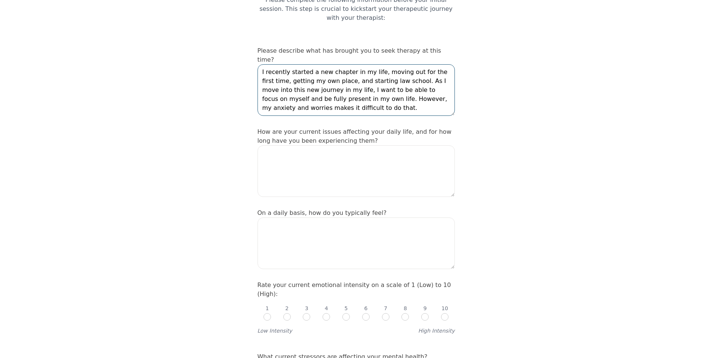
type textarea "I recently started a new chapter in my life, moving out for the first time, get…"
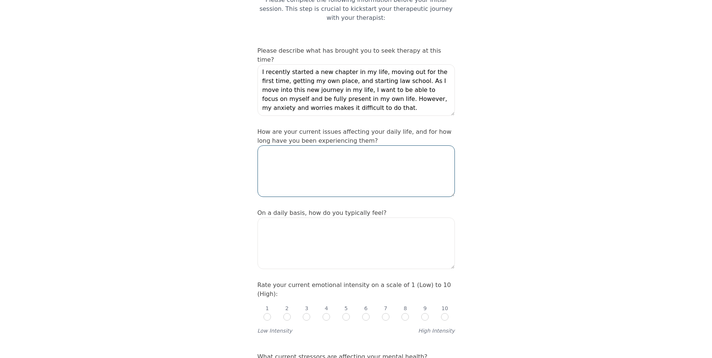
click at [330, 153] on textarea at bounding box center [355, 171] width 197 height 52
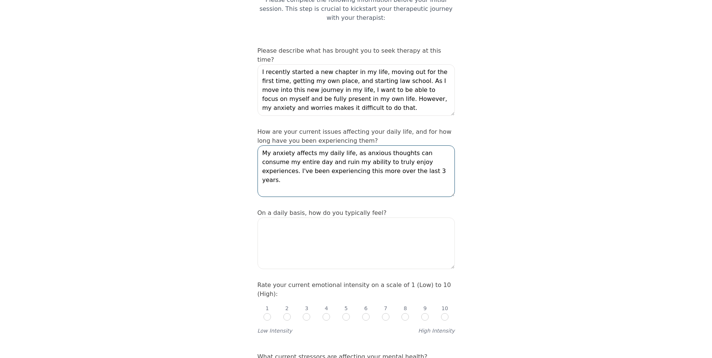
type textarea "My anxiety affects my daily life, as anxious thoughts can consume my entire day…"
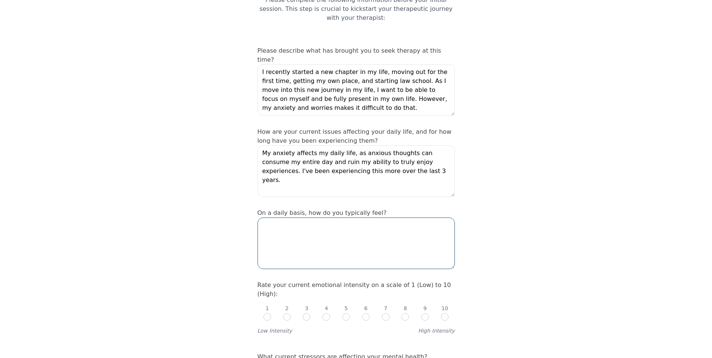
click at [281, 239] on textarea at bounding box center [355, 243] width 197 height 52
type textarea "I'm a relatively happy, positive, content person. However, I do feel anxiety an…"
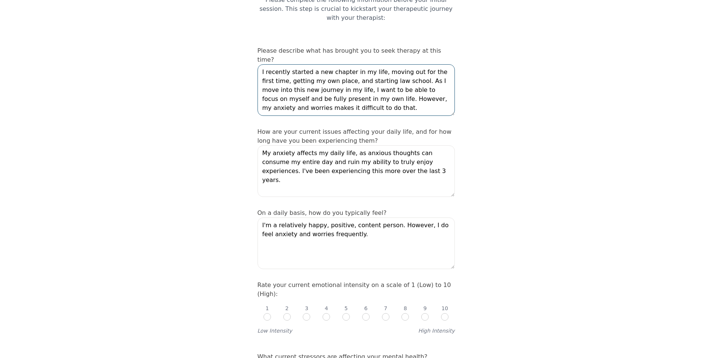
click at [366, 103] on textarea "I recently started a new chapter in my life, moving out for the first time, get…" at bounding box center [355, 90] width 197 height 52
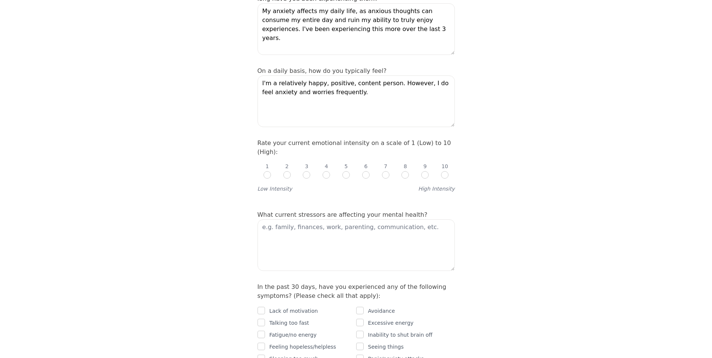
scroll to position [233, 0]
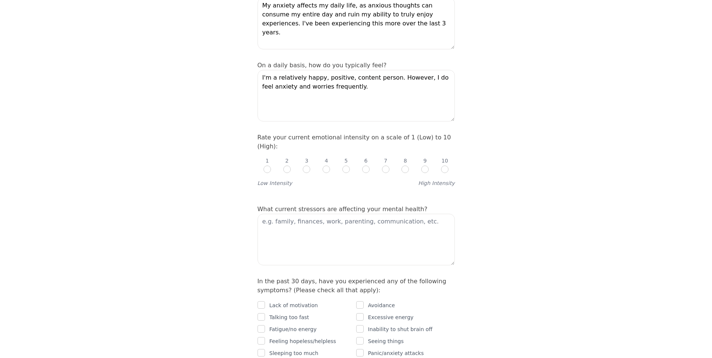
drag, startPoint x: 717, startPoint y: 95, endPoint x: 717, endPoint y: 132, distance: 37.7
type textarea "I recently started a new chapter in my life, moving out for the first time, get…"
click at [402, 165] on input "radio" at bounding box center [404, 168] width 7 height 7
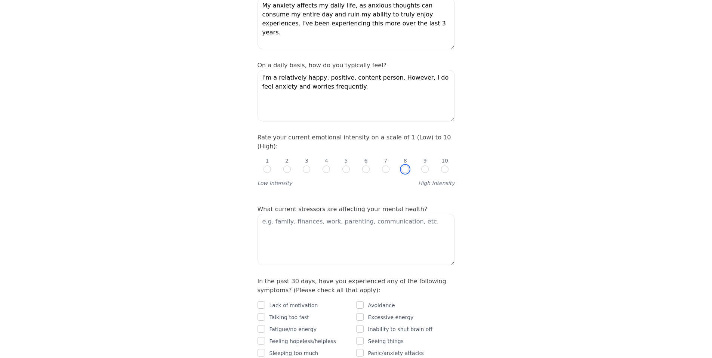
radio input "true"
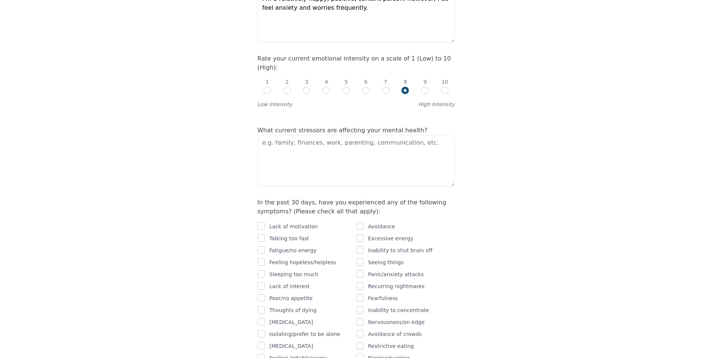
scroll to position [313, 0]
drag, startPoint x: 717, startPoint y: 101, endPoint x: 717, endPoint y: 121, distance: 20.2
click at [340, 137] on textarea at bounding box center [355, 159] width 197 height 52
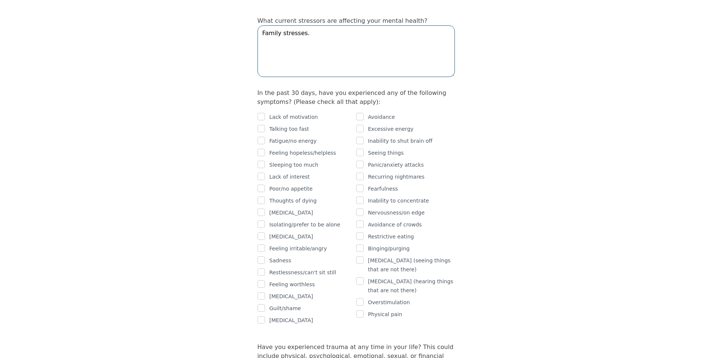
scroll to position [422, 0]
type textarea "Family stresses."
click at [360, 136] on input "checkbox" at bounding box center [359, 139] width 7 height 7
checkbox input "true"
click at [358, 159] on input "checkbox" at bounding box center [359, 162] width 7 height 7
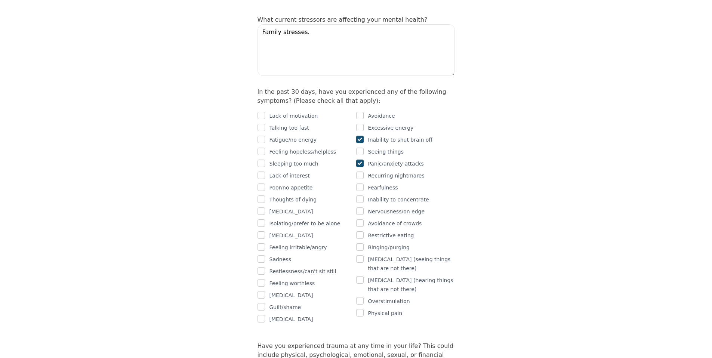
checkbox input "true"
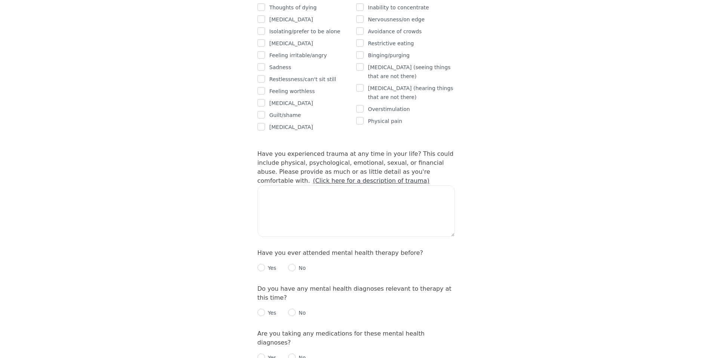
scroll to position [617, 0]
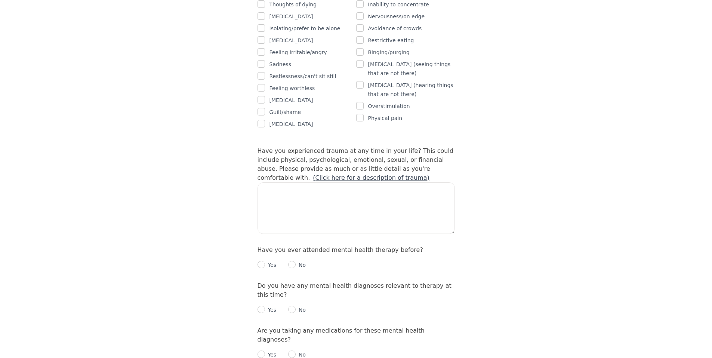
drag, startPoint x: 717, startPoint y: 153, endPoint x: 717, endPoint y: 203, distance: 50.1
click at [712, 203] on html "Intake Assessment for [PERSON_NAME] Part 2 of 2: Clinical Self-Report Please co…" at bounding box center [356, 109] width 712 height 1453
click at [429, 174] on link "(Click here for a description of trauma)" at bounding box center [371, 177] width 117 height 7
click at [332, 182] on textarea at bounding box center [355, 208] width 197 height 52
type textarea "l"
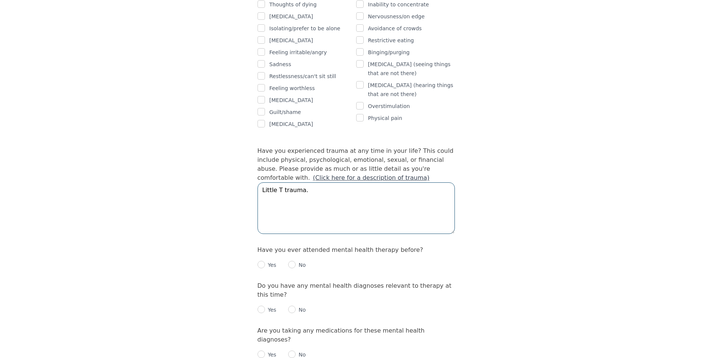
type textarea "Little T trauma."
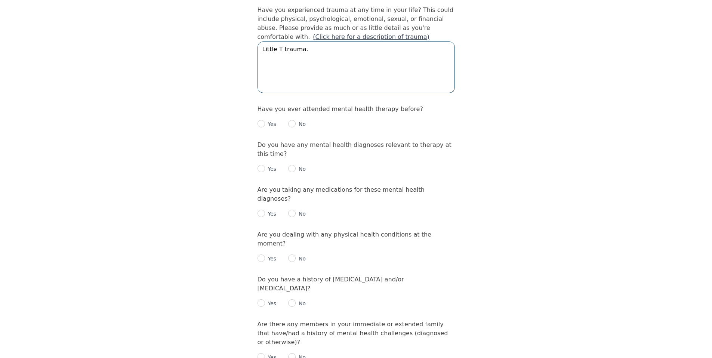
drag, startPoint x: 717, startPoint y: 176, endPoint x: 716, endPoint y: 217, distance: 41.1
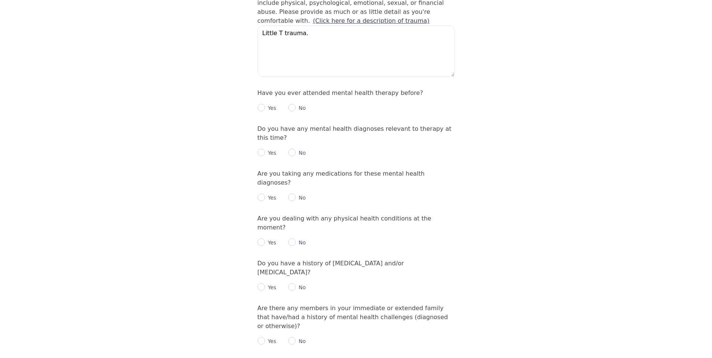
click at [260, 103] on div "Yes" at bounding box center [266, 107] width 19 height 9
click at [261, 104] on input "radio" at bounding box center [260, 107] width 7 height 7
radio input "true"
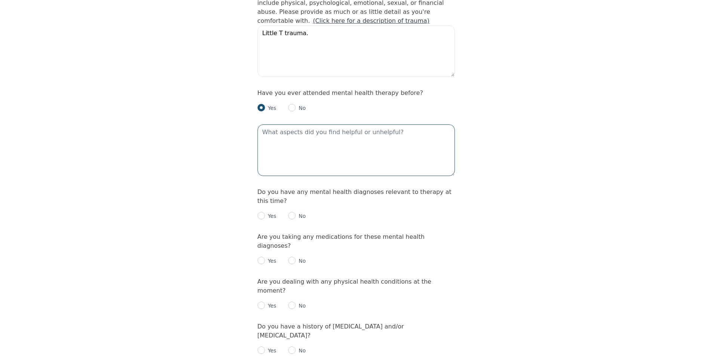
click at [297, 127] on textarea at bounding box center [355, 150] width 197 height 52
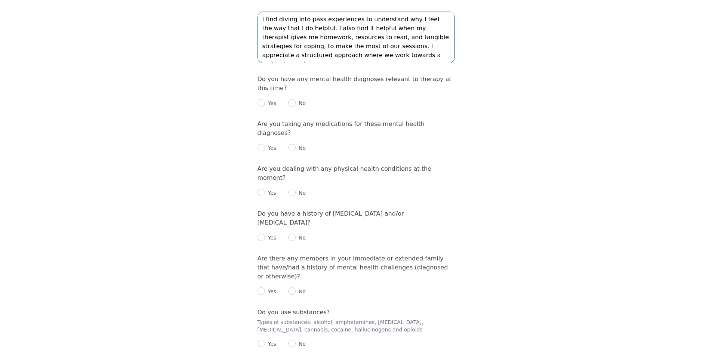
scroll to position [917, 0]
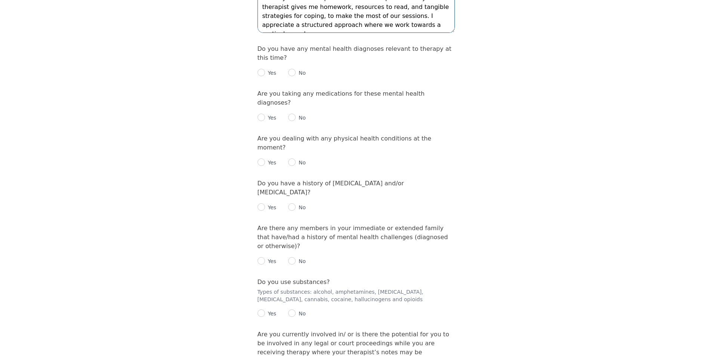
type textarea "I find diving into pass experiences to understand why I feel the way that I do …"
click at [289, 69] on input "radio" at bounding box center [291, 72] width 7 height 7
radio input "true"
click at [294, 114] on input "radio" at bounding box center [291, 117] width 7 height 7
radio input "true"
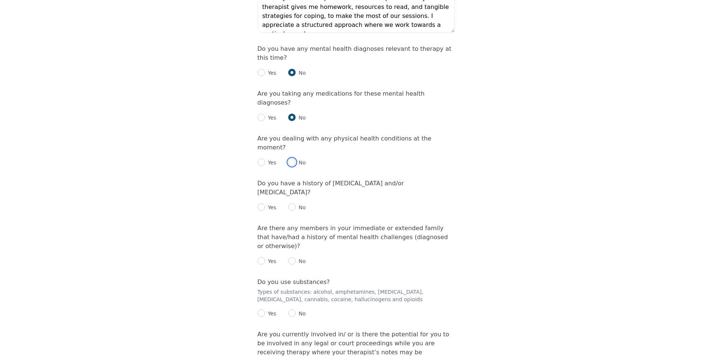
click at [293, 158] on input "radio" at bounding box center [291, 161] width 7 height 7
radio input "true"
click at [294, 203] on input "radio" at bounding box center [291, 206] width 7 height 7
radio input "true"
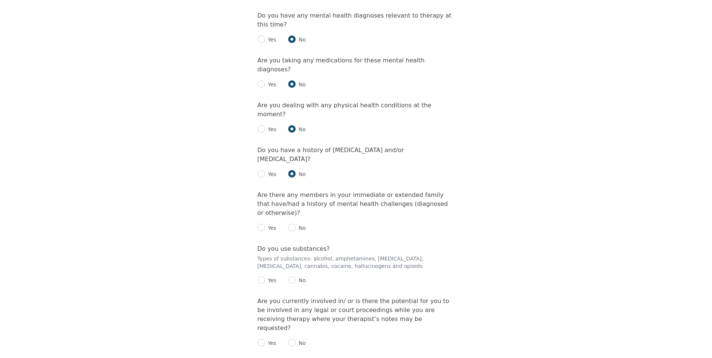
scroll to position [956, 0]
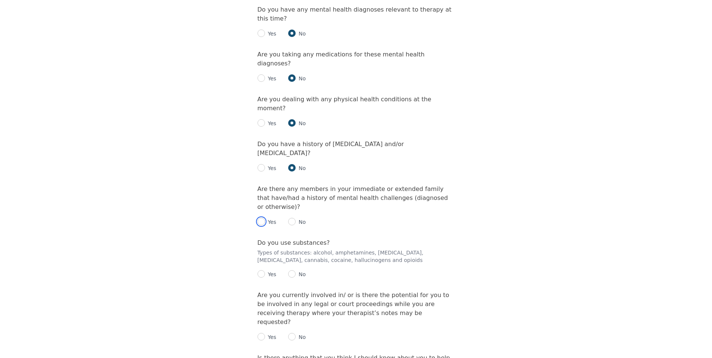
click at [263, 218] on input "radio" at bounding box center [260, 221] width 7 height 7
radio input "true"
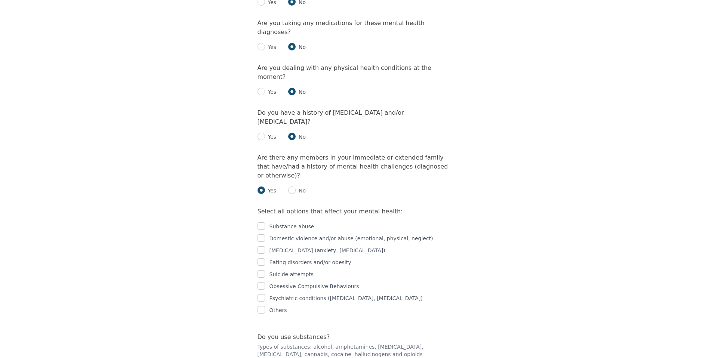
scroll to position [989, 0]
click at [263, 221] on input "checkbox" at bounding box center [260, 224] width 7 height 7
checkbox input "true"
click at [262, 245] on input "checkbox" at bounding box center [260, 248] width 7 height 7
checkbox input "true"
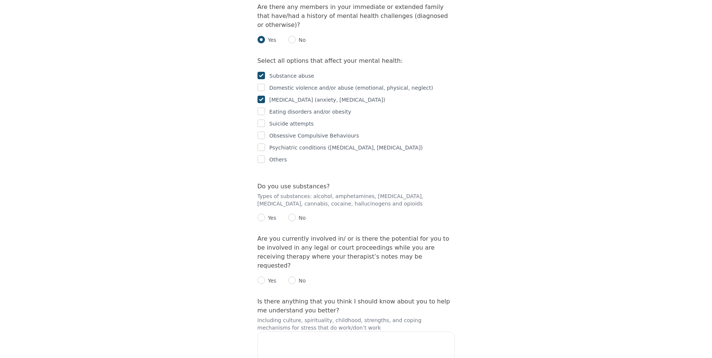
scroll to position [1140, 0]
click at [295, 212] on input "radio" at bounding box center [291, 215] width 7 height 7
radio input "true"
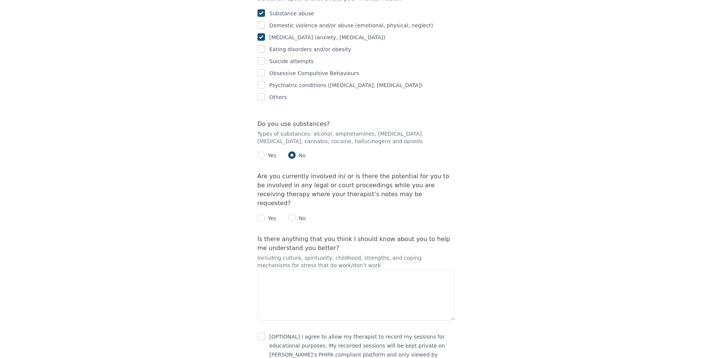
scroll to position [1205, 0]
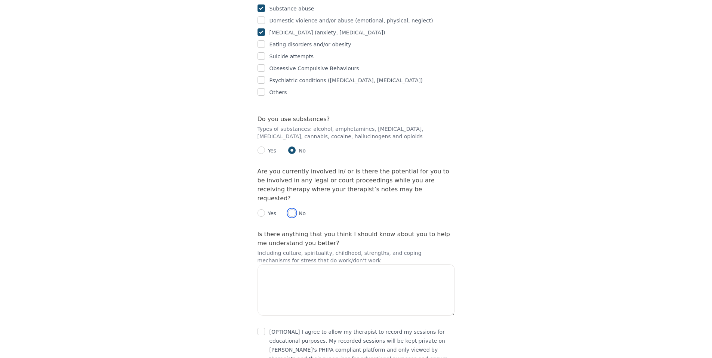
click at [292, 209] on input "radio" at bounding box center [291, 212] width 7 height 7
radio input "true"
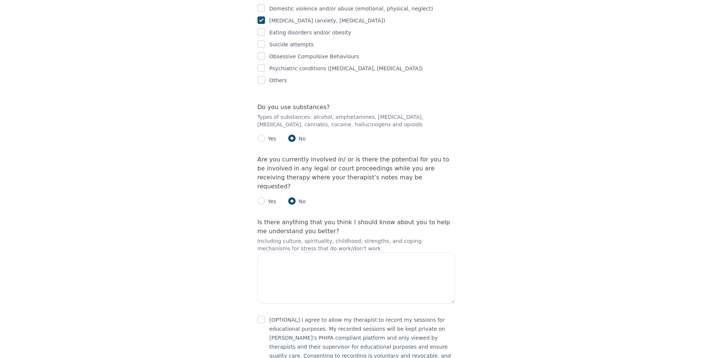
scroll to position [1227, 0]
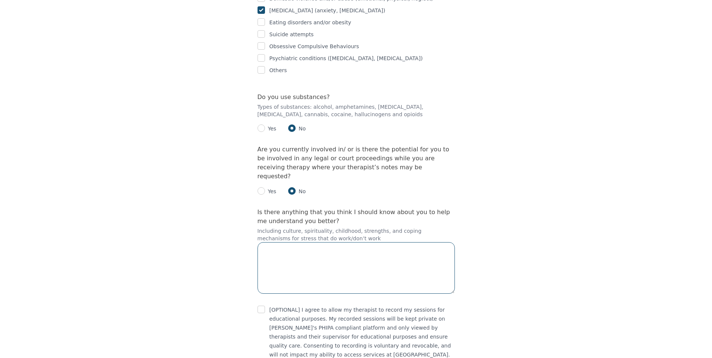
click at [429, 242] on textarea at bounding box center [355, 268] width 197 height 52
type textarea "i"
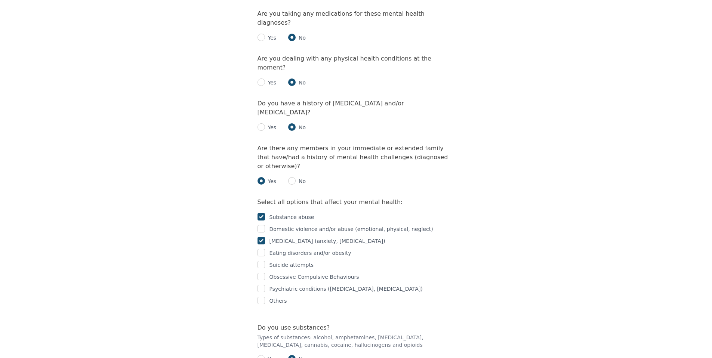
scroll to position [1007, 0]
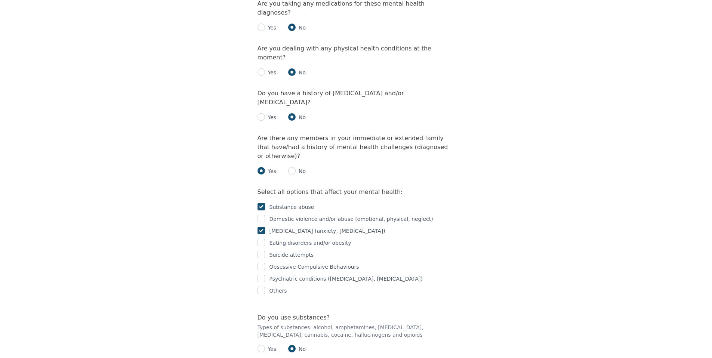
type textarea "I am a first generation [DEMOGRAPHIC_DATA] and the first in my family to have a…"
click at [263, 275] on input "checkbox" at bounding box center [260, 278] width 7 height 7
checkbox input "true"
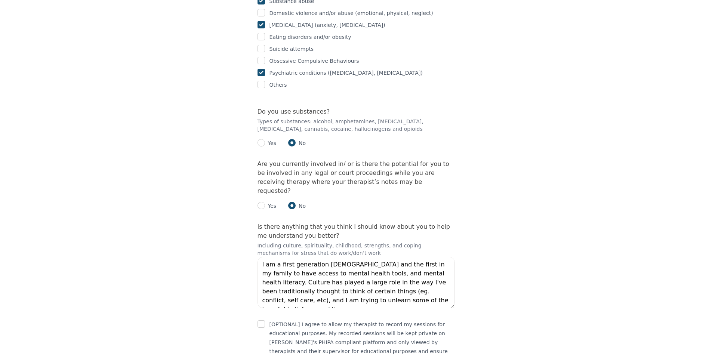
scroll to position [1227, 0]
